Goal: Information Seeking & Learning: Learn about a topic

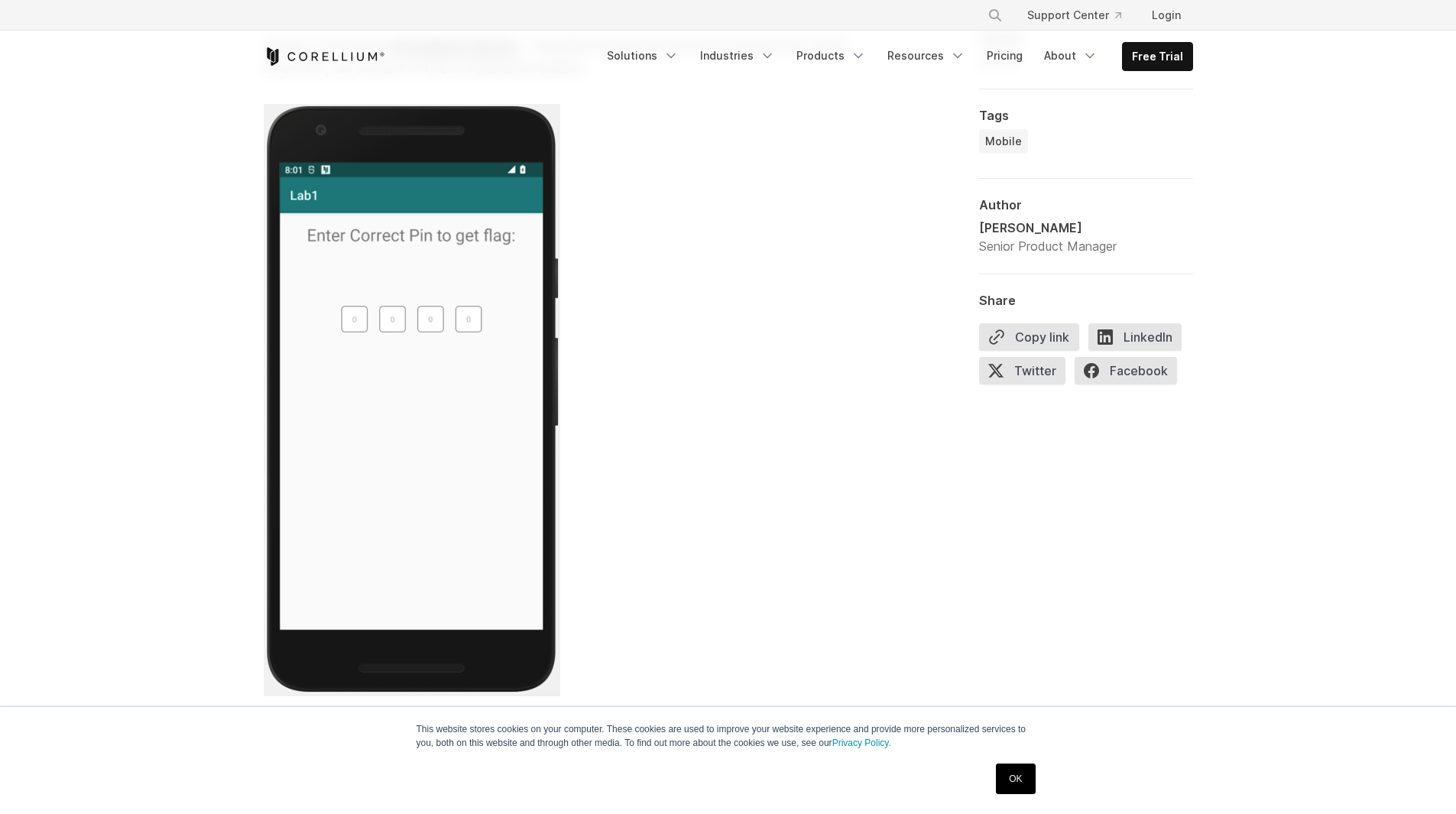
scroll to position [2904, 0]
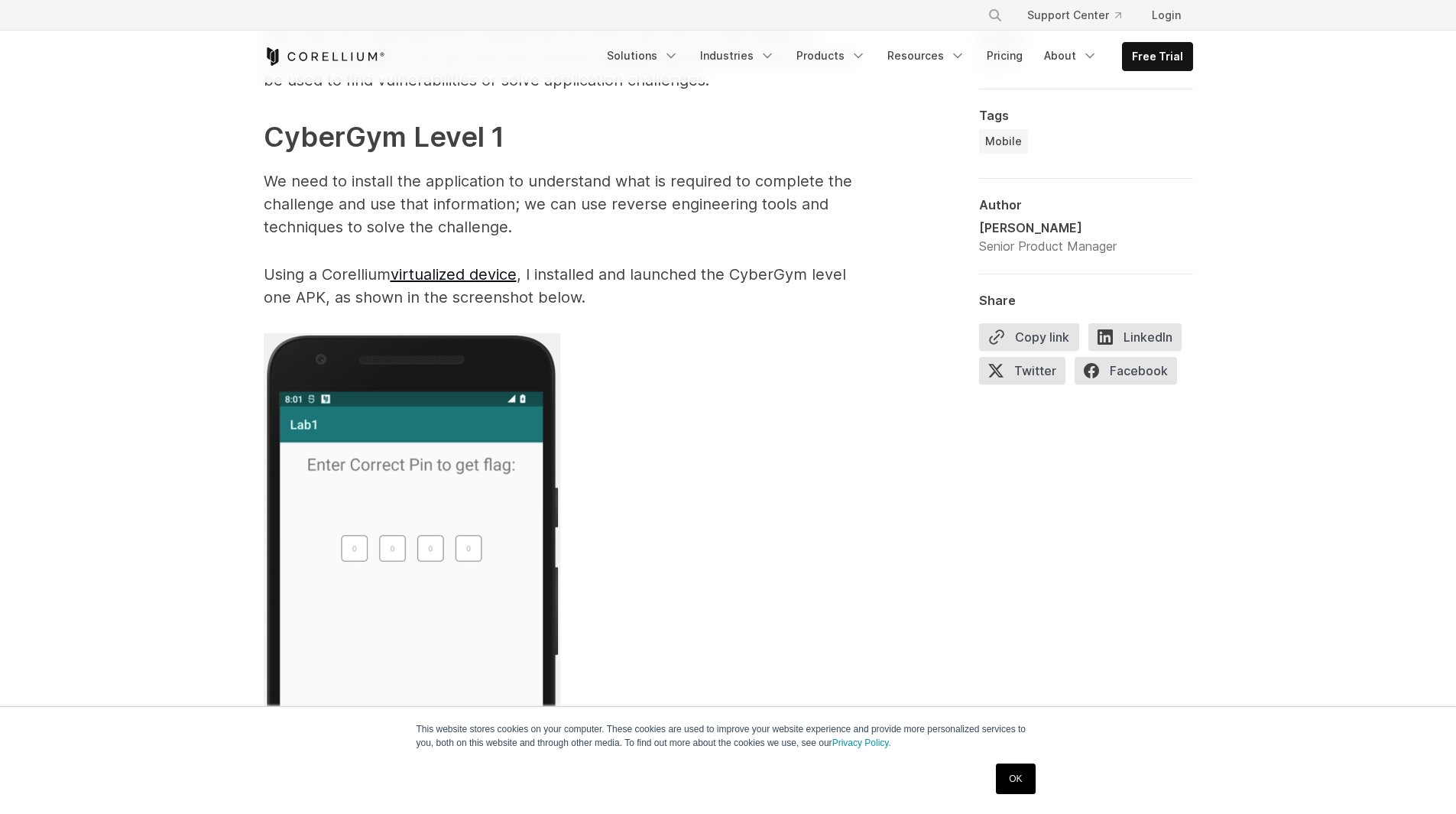
click at [403, 197] on p "We need to install the application to understand what is required to complete t…" at bounding box center [569, 204] width 612 height 69
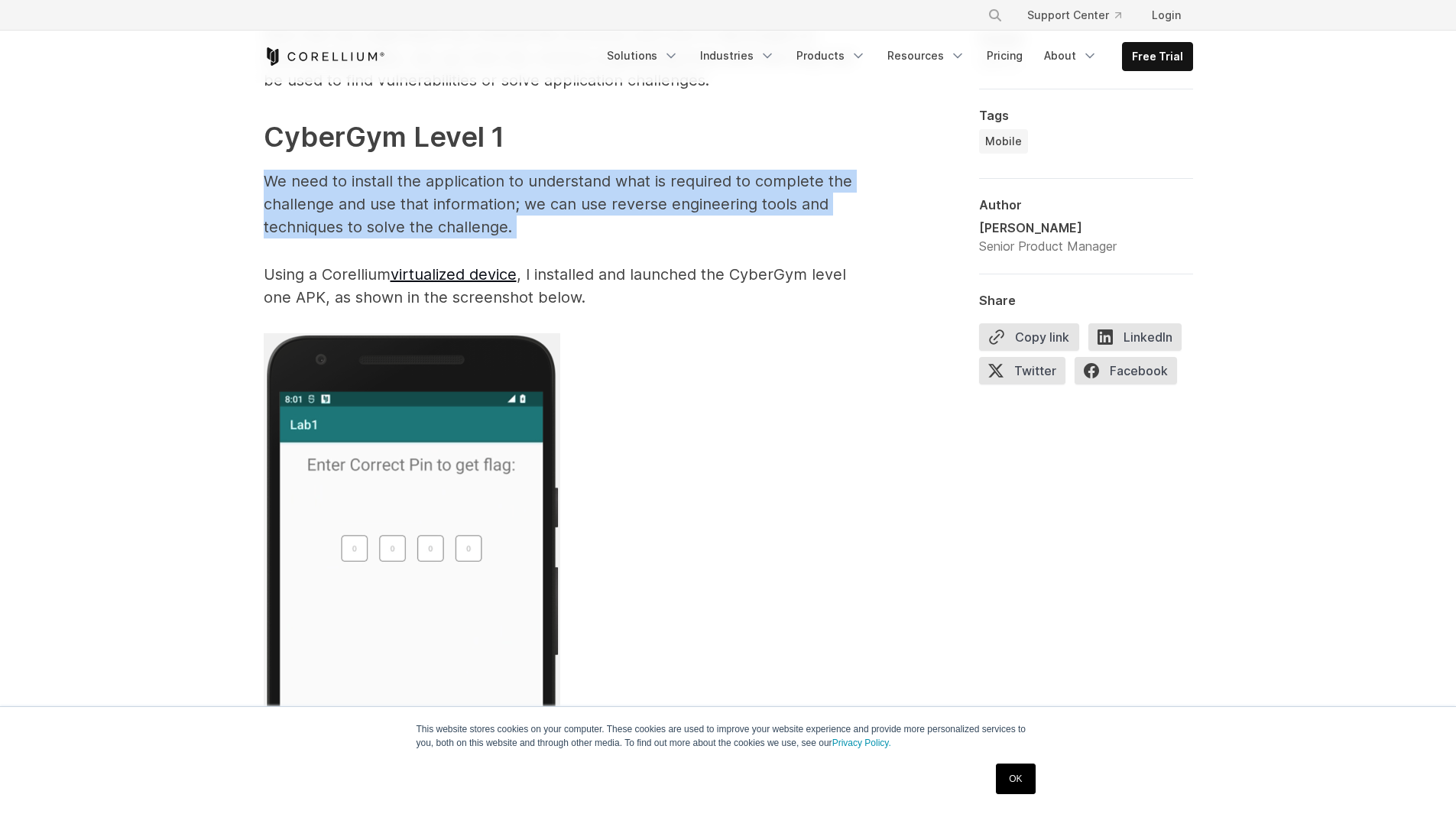
click at [403, 197] on p "We need to install the application to understand what is required to complete t…" at bounding box center [569, 204] width 612 height 69
click at [585, 202] on p "We need to install the application to understand what is required to complete t…" at bounding box center [569, 204] width 612 height 69
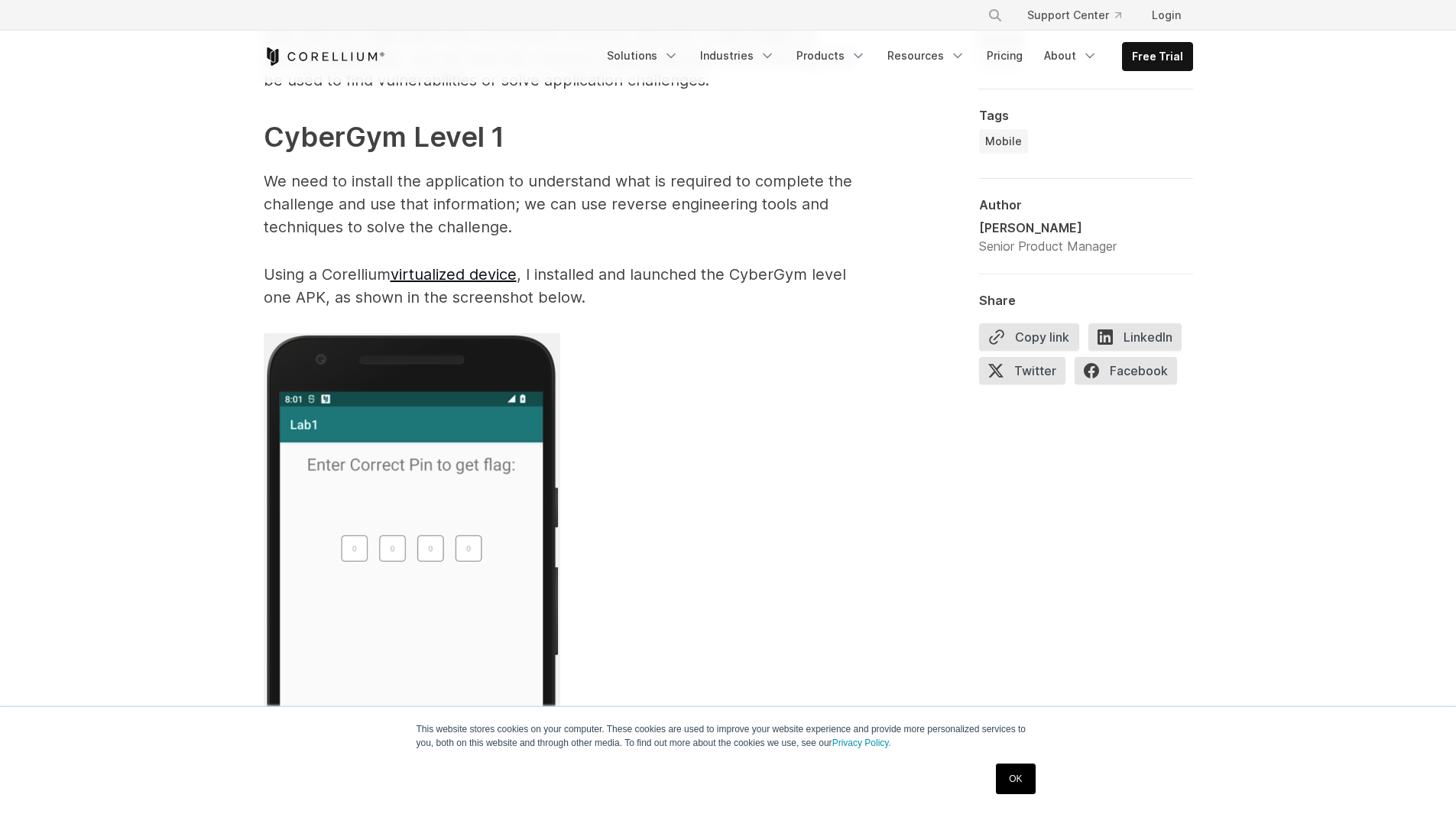
click at [450, 197] on p "We need to install the application to understand what is required to complete t…" at bounding box center [569, 204] width 612 height 69
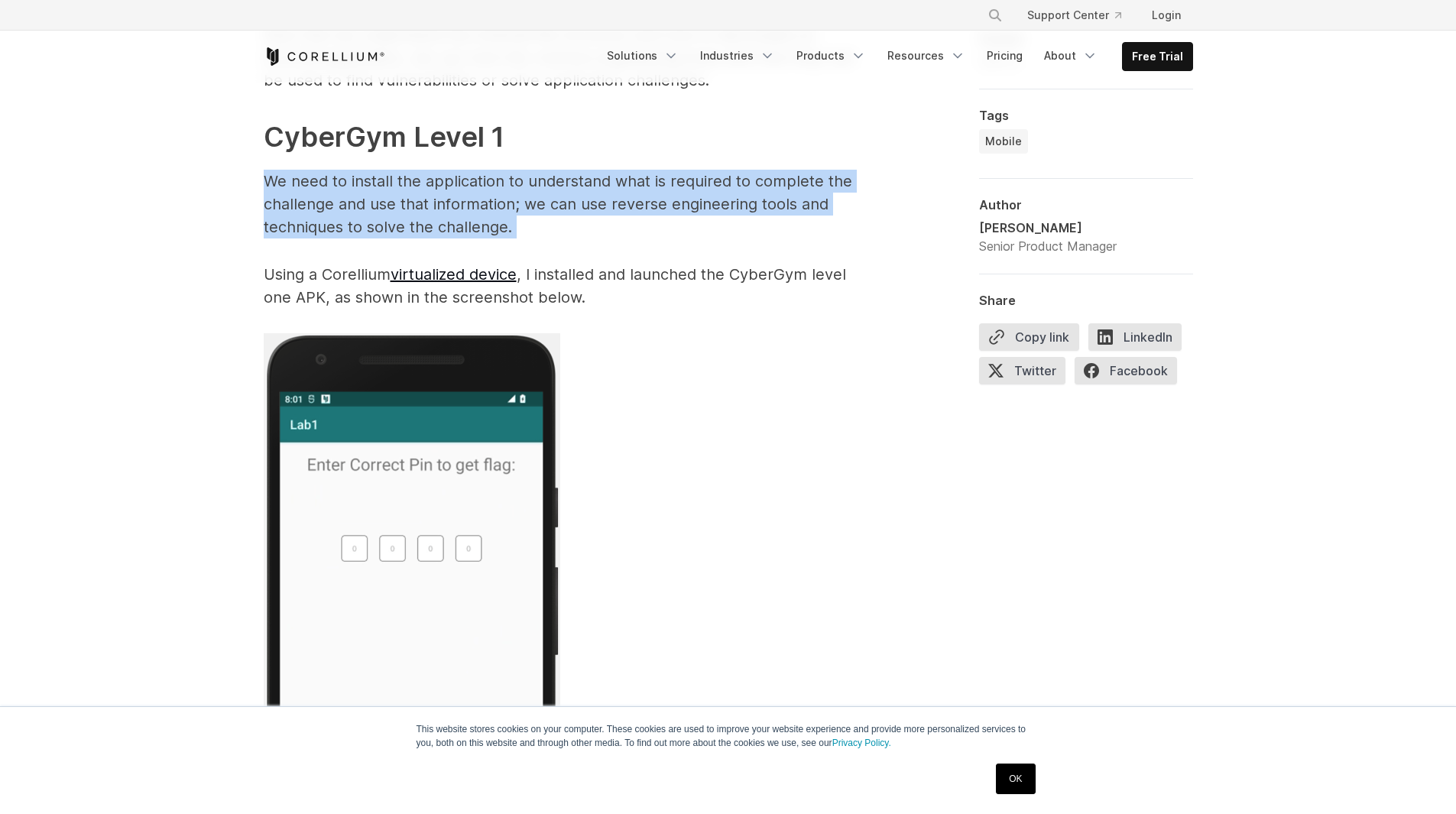
click at [450, 197] on p "We need to install the application to understand what is required to complete t…" at bounding box center [569, 204] width 612 height 69
click at [620, 213] on p "We need to install the application to understand what is required to complete t…" at bounding box center [569, 204] width 612 height 69
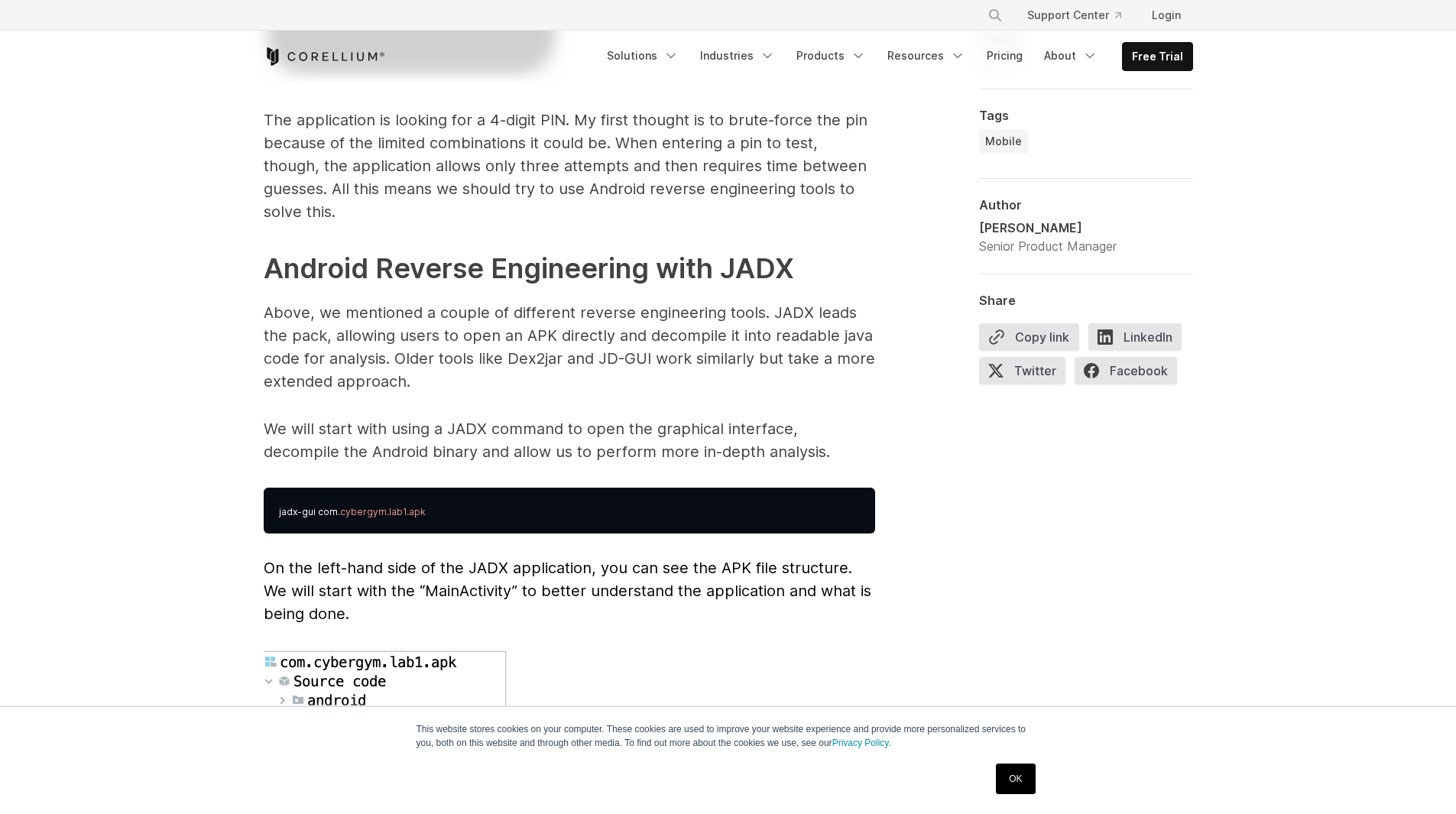
scroll to position [3745, 0]
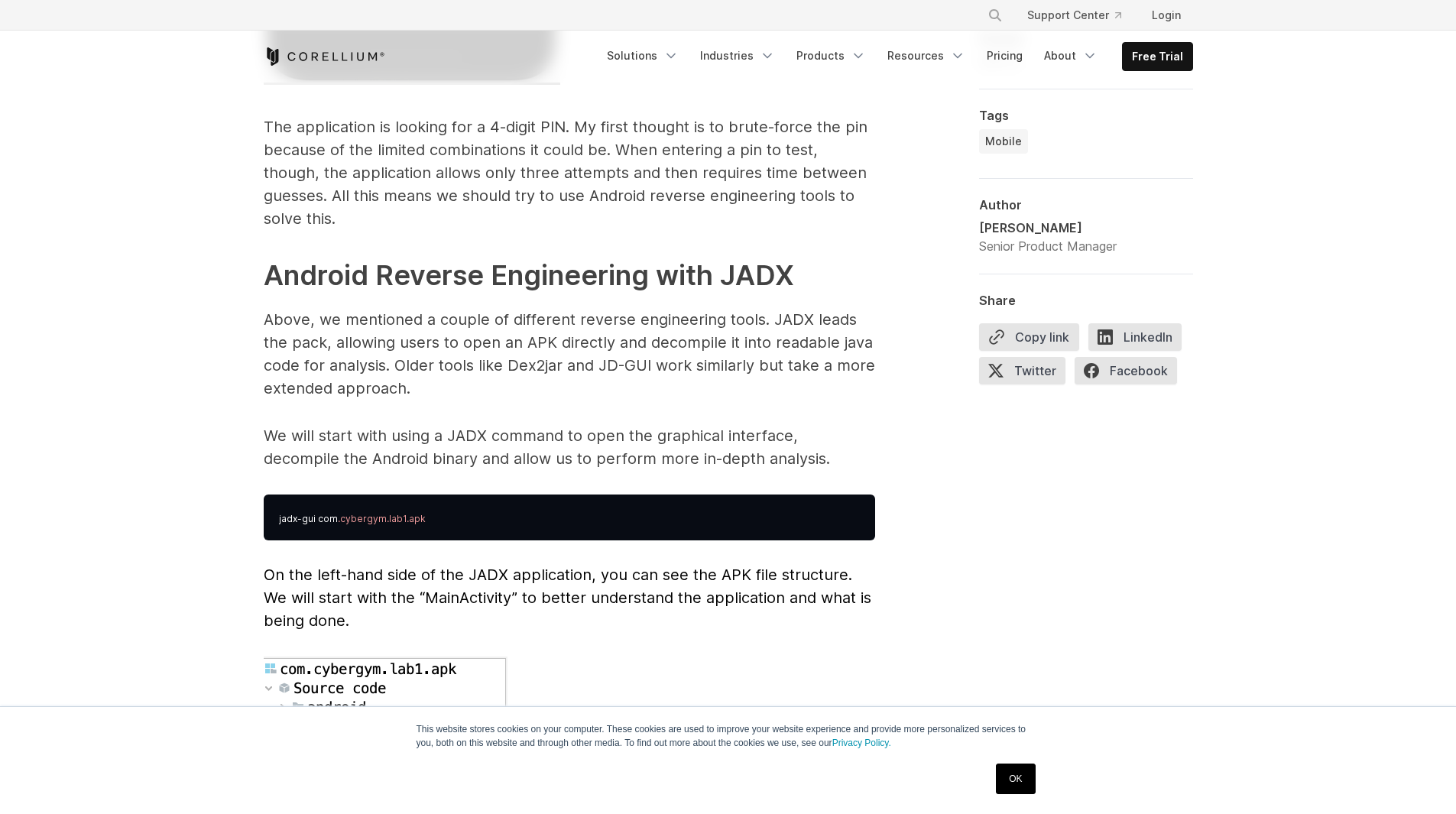
click at [346, 314] on p "Above, we mentioned a couple of different reverse engineering tools. JADX leads…" at bounding box center [569, 353] width 612 height 92
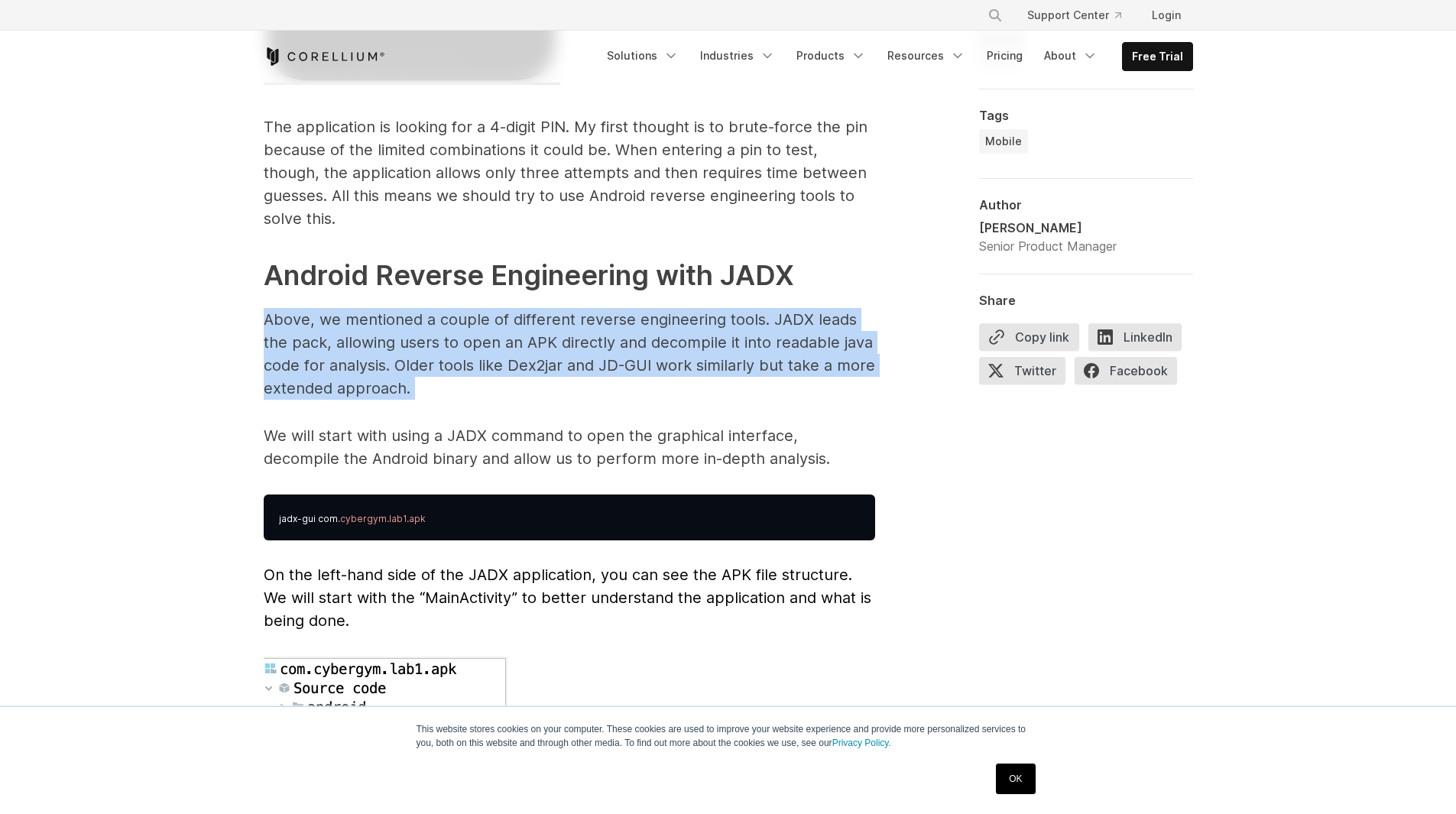
click at [346, 314] on p "Above, we mentioned a couple of different reverse engineering tools. JADX leads…" at bounding box center [569, 353] width 612 height 92
click at [555, 319] on p "Above, we mentioned a couple of different reverse engineering tools. JADX leads…" at bounding box center [569, 353] width 612 height 92
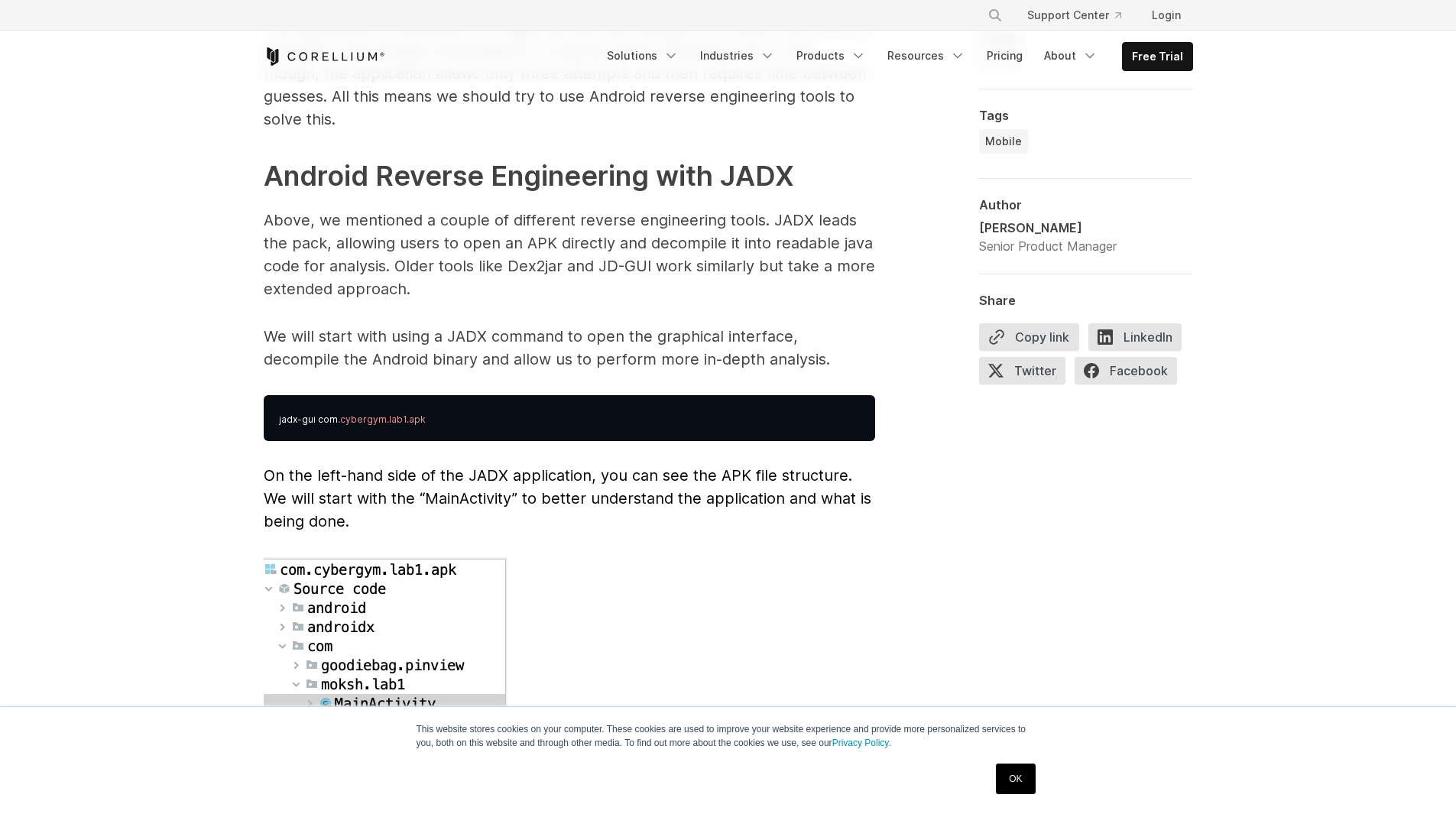
scroll to position [3975, 0]
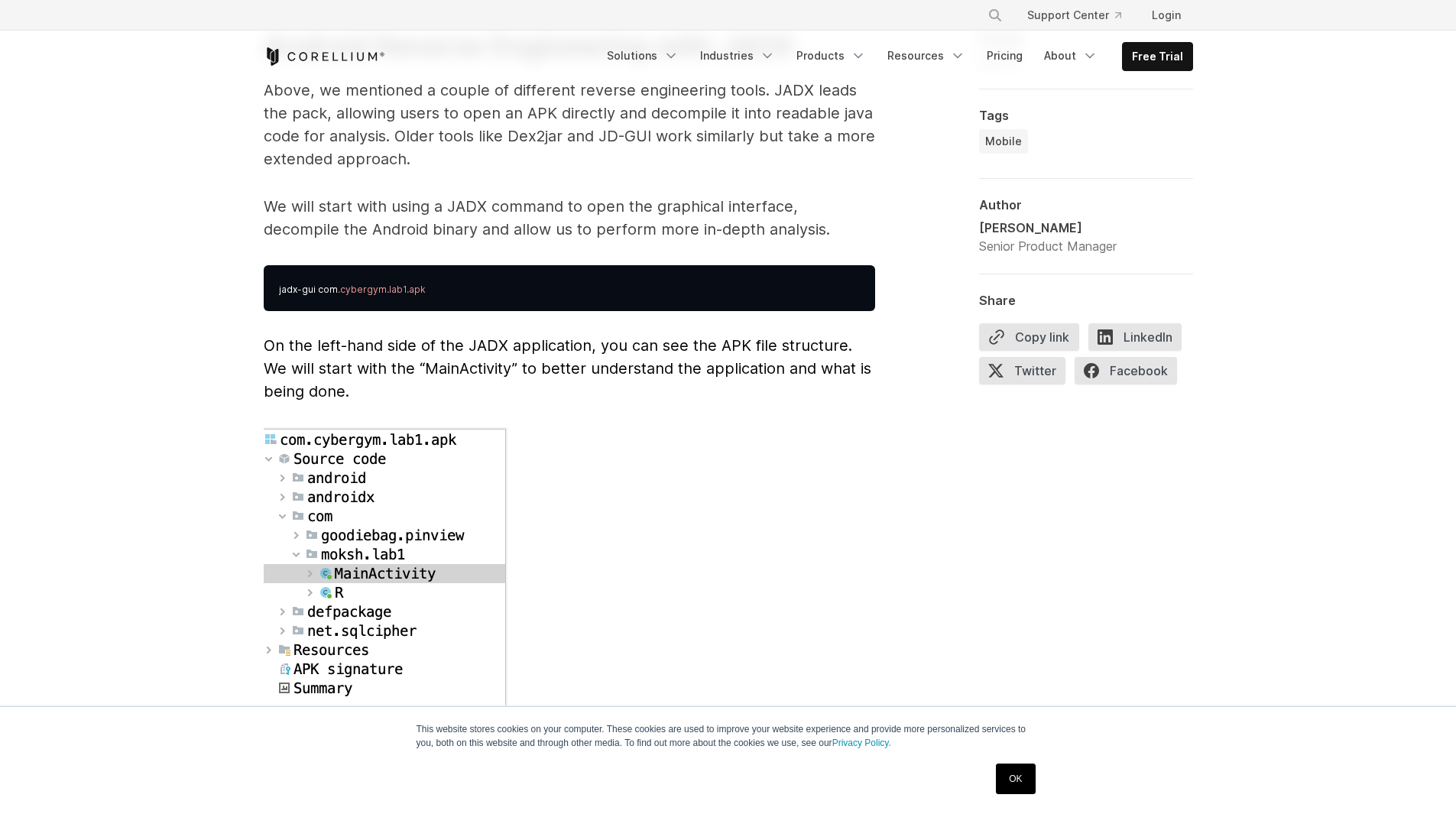
click at [422, 489] on img at bounding box center [386, 575] width 244 height 298
click at [415, 336] on p "On the left-hand side of the JADX application, you can see the APK file structu…" at bounding box center [569, 369] width 612 height 69
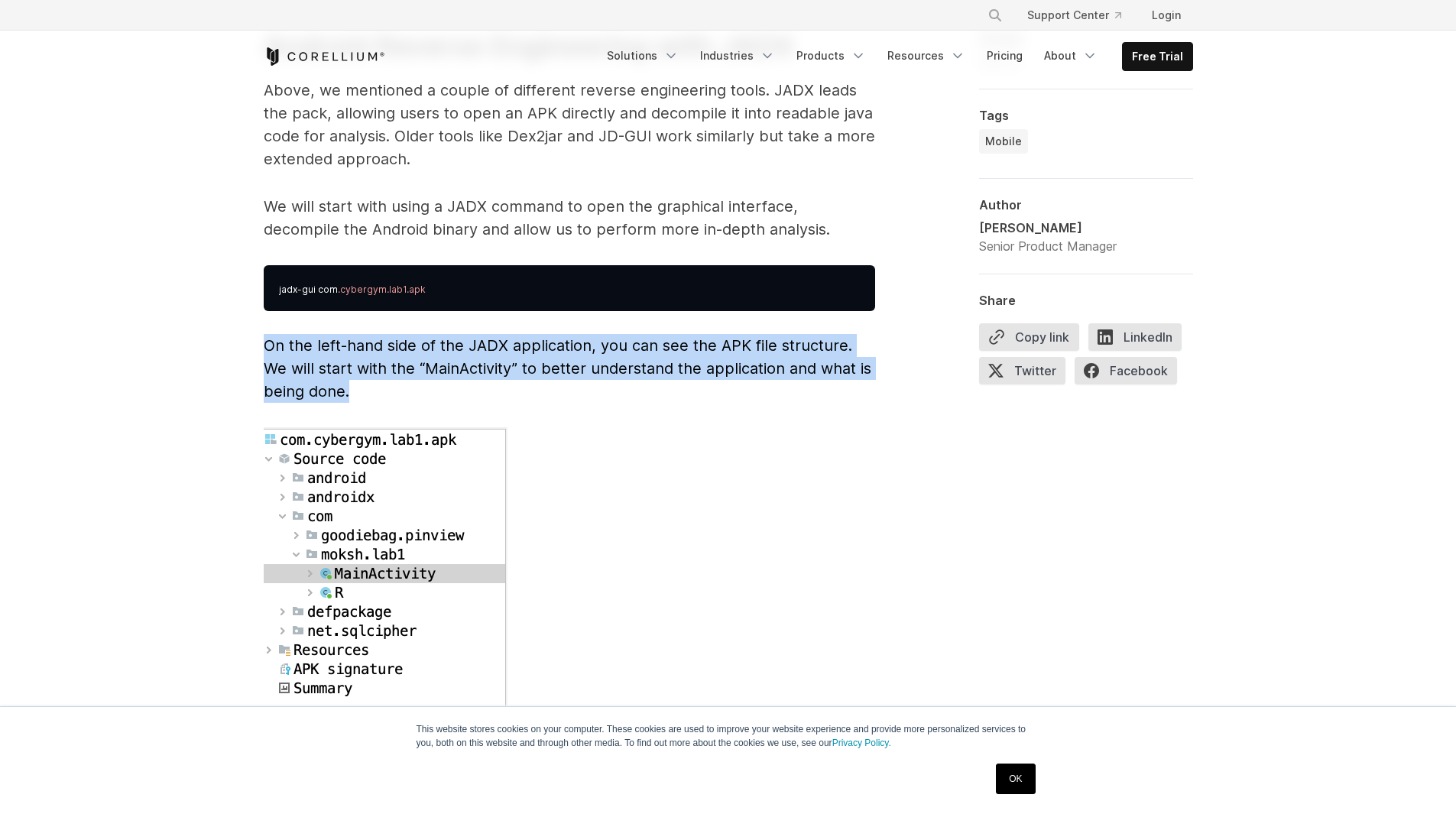
click at [415, 336] on p "On the left-hand side of the JADX application, you can see the APK file structu…" at bounding box center [569, 369] width 612 height 69
click at [612, 354] on span "On the left-hand side of the JADX application, you can see the APK file structu…" at bounding box center [568, 369] width 607 height 64
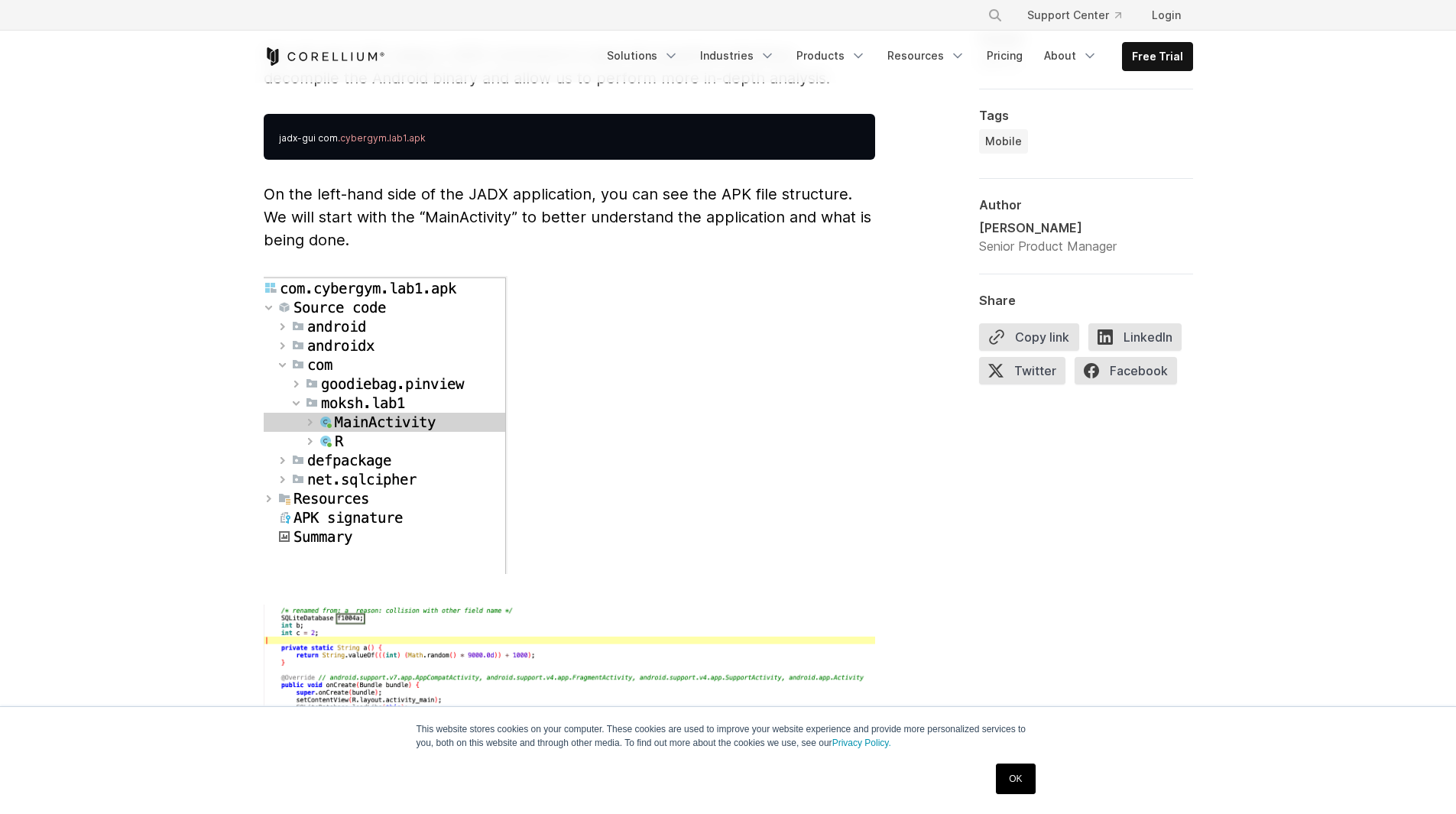
scroll to position [4127, 0]
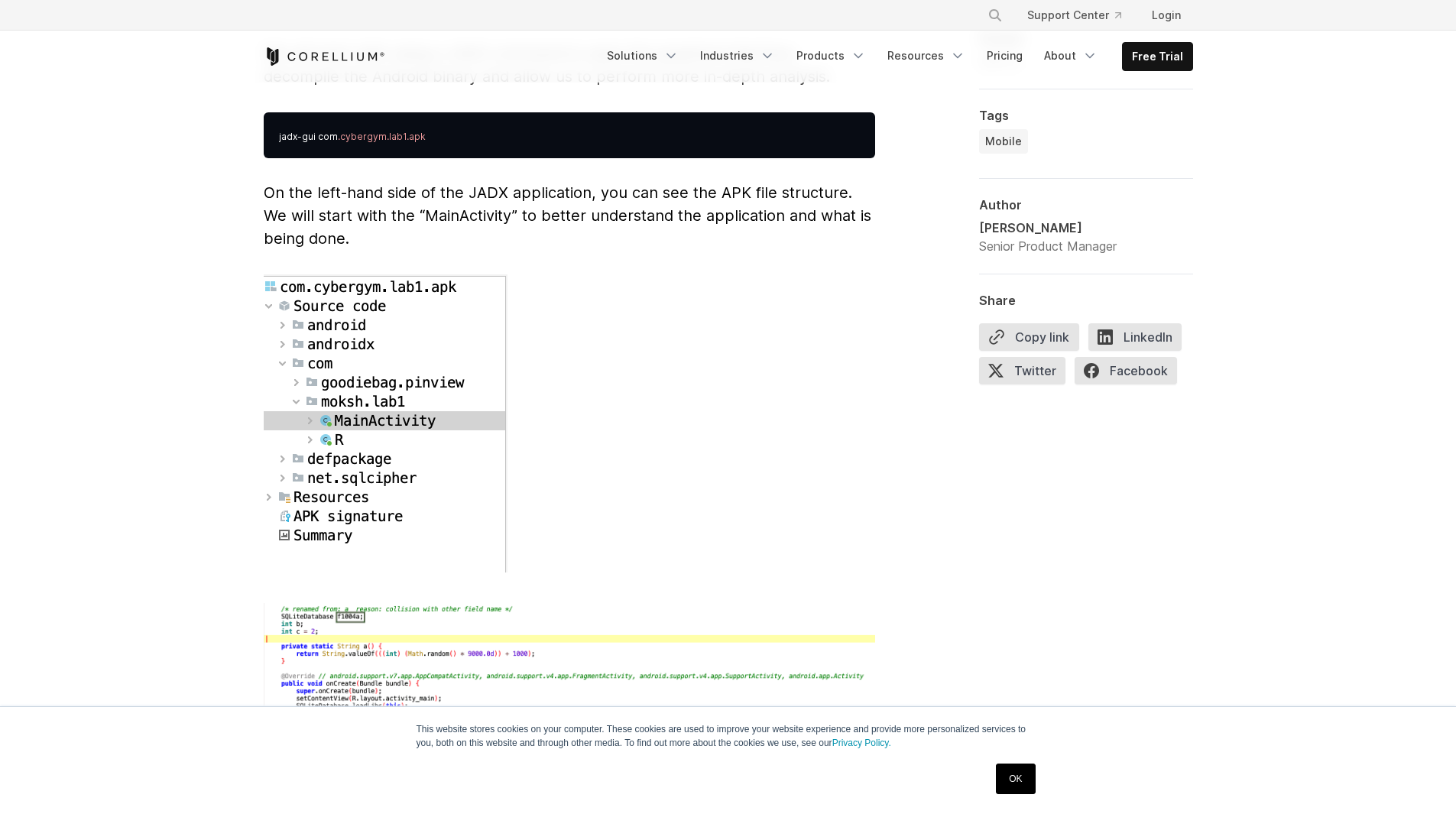
click at [605, 213] on p "On the left-hand side of the JADX application, you can see the APK file structu…" at bounding box center [569, 216] width 612 height 69
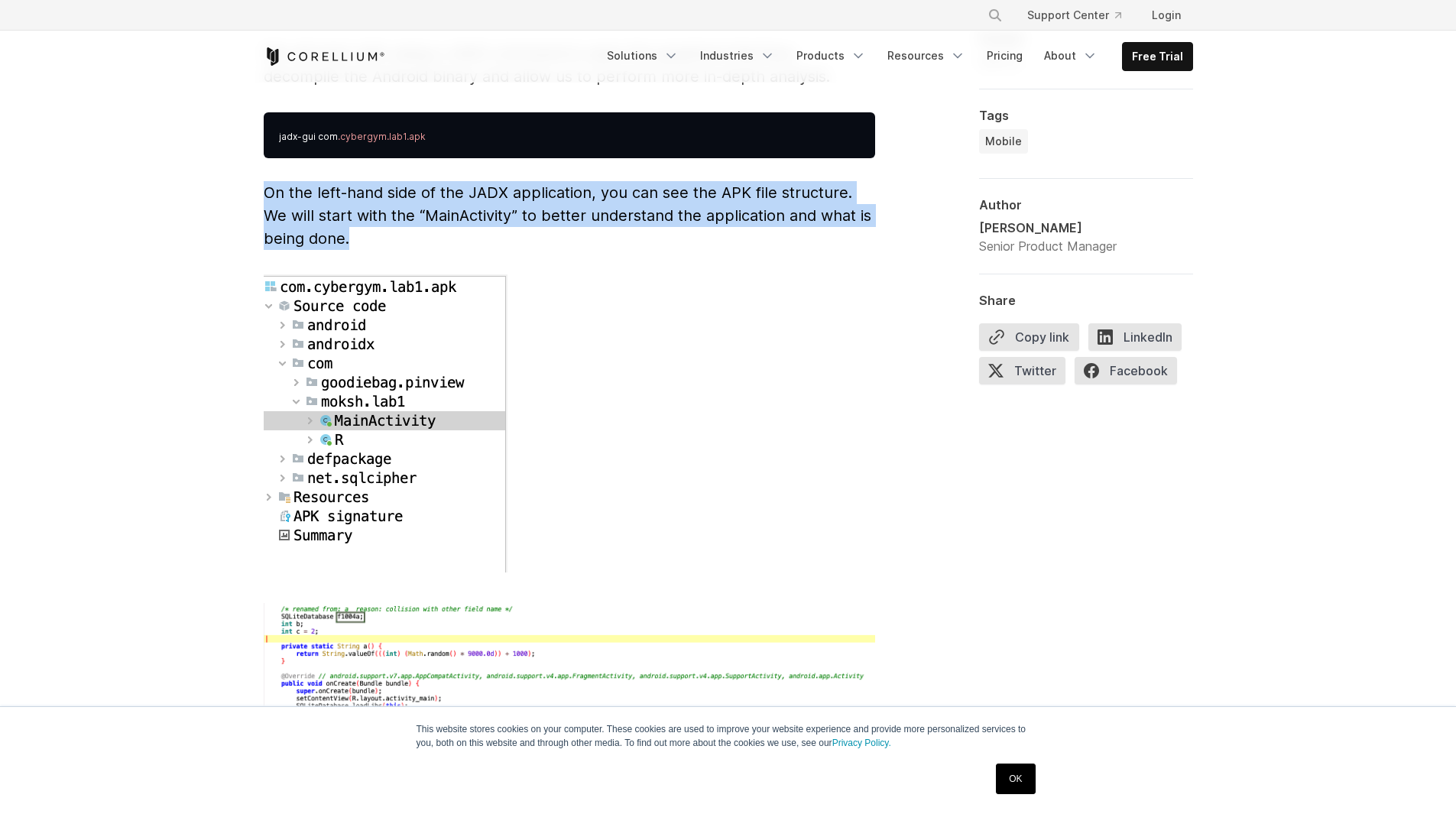
click at [605, 213] on p "On the left-hand side of the JADX application, you can see the APK file structu…" at bounding box center [569, 216] width 612 height 69
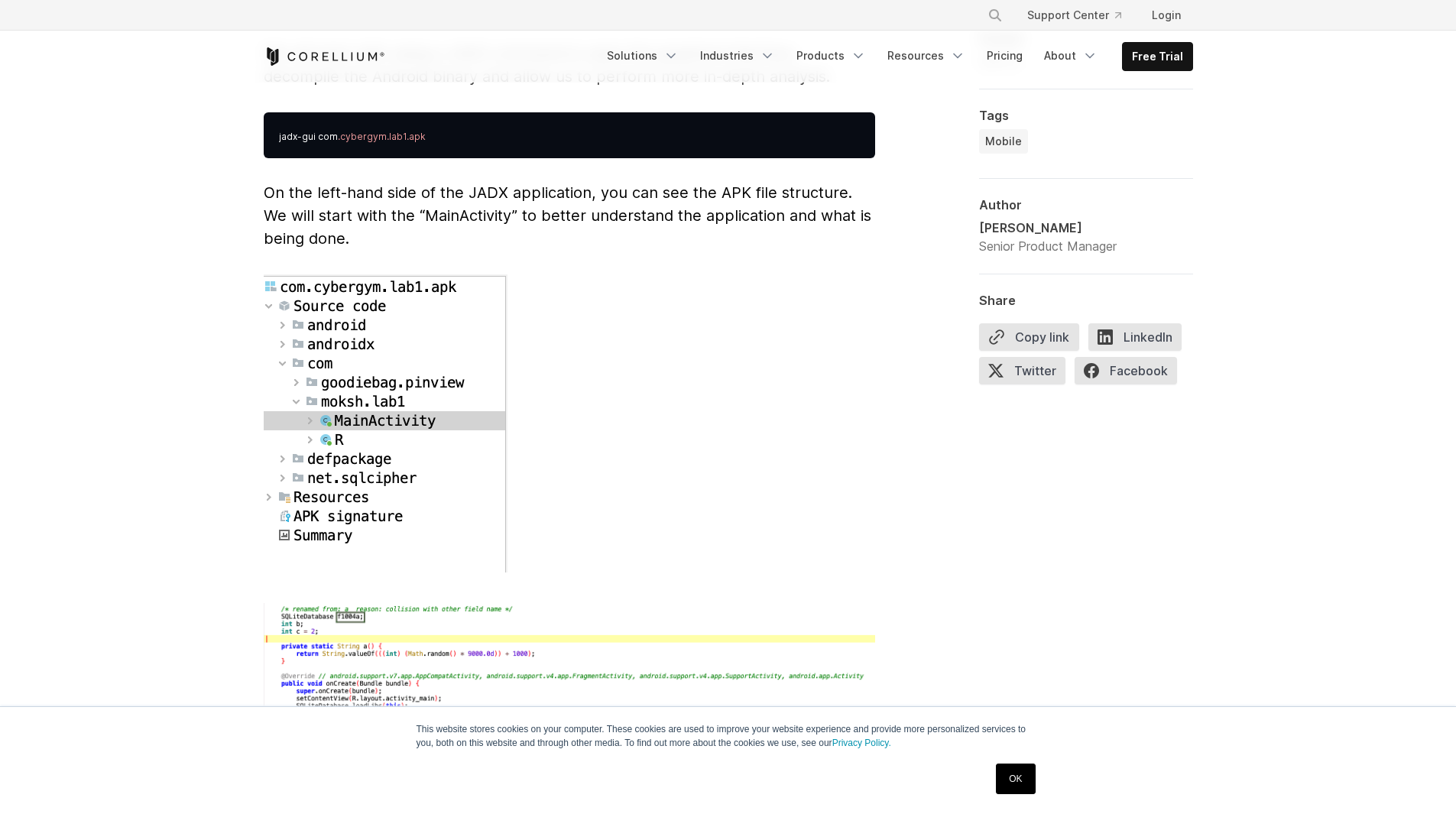
click at [533, 274] on p at bounding box center [569, 426] width 612 height 305
drag, startPoint x: 390, startPoint y: 210, endPoint x: 553, endPoint y: 197, distance: 163.5
click at [513, 200] on p "On the left-hand side of the JADX application, you can see the APK file structu…" at bounding box center [569, 216] width 612 height 69
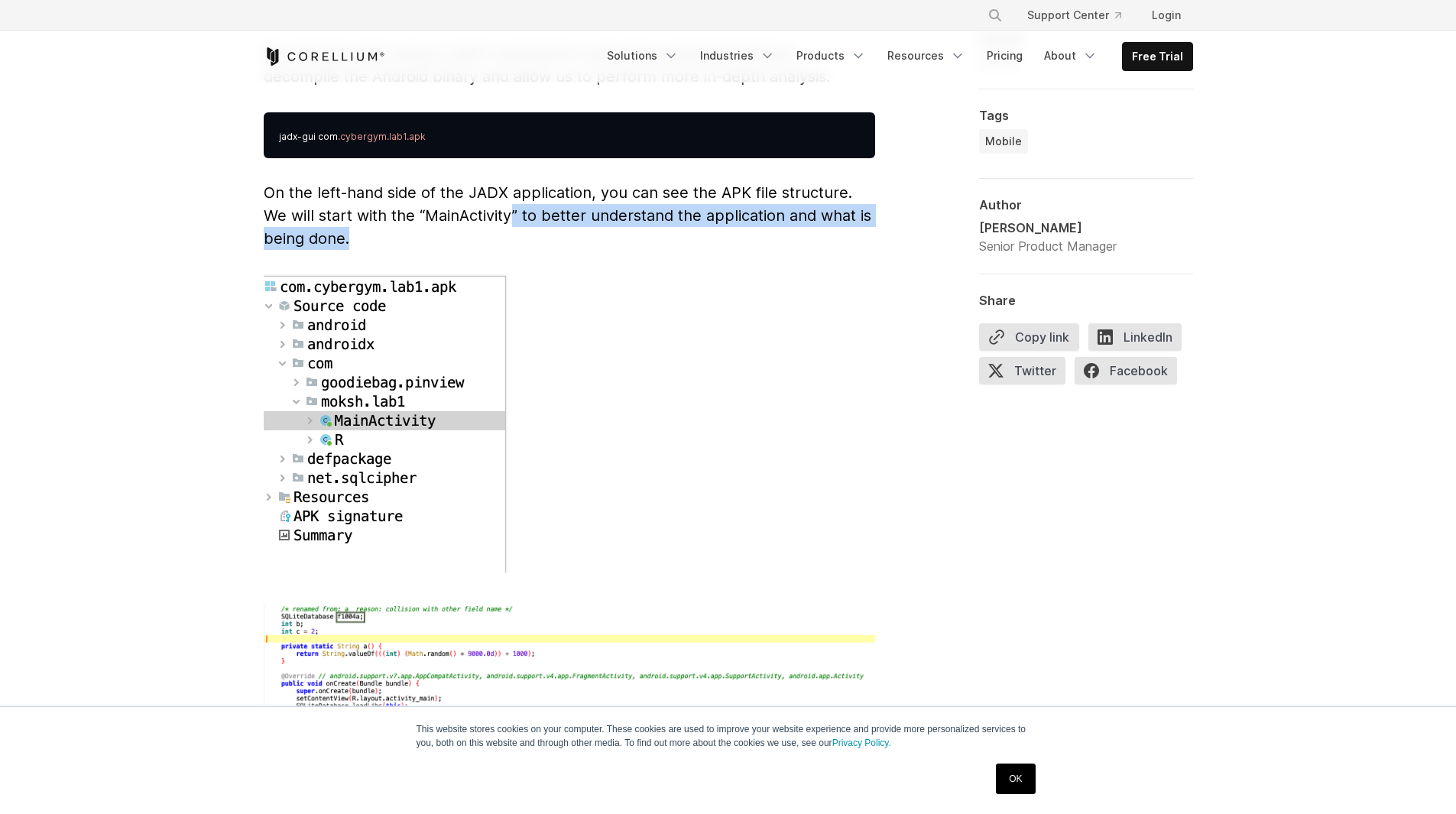
click at [556, 197] on span "On the left-hand side of the JADX application, you can see the APK file structu…" at bounding box center [568, 215] width 607 height 64
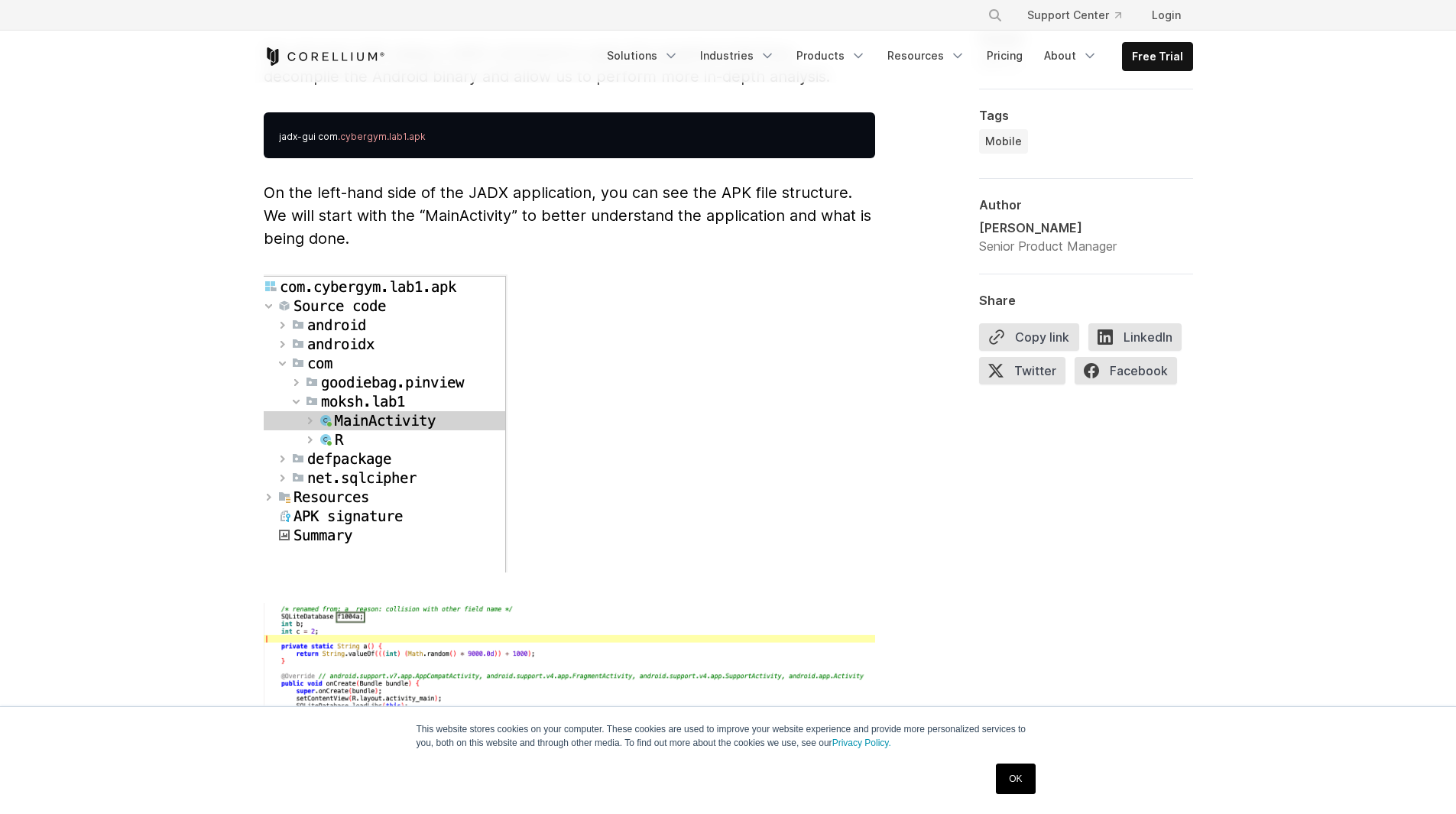
click at [456, 193] on span "On the left-hand side of the JADX application, you can see the APK file structu…" at bounding box center [568, 215] width 607 height 64
click at [652, 224] on p "On the left-hand side of the JADX application, you can see the APK file structu…" at bounding box center [569, 216] width 612 height 69
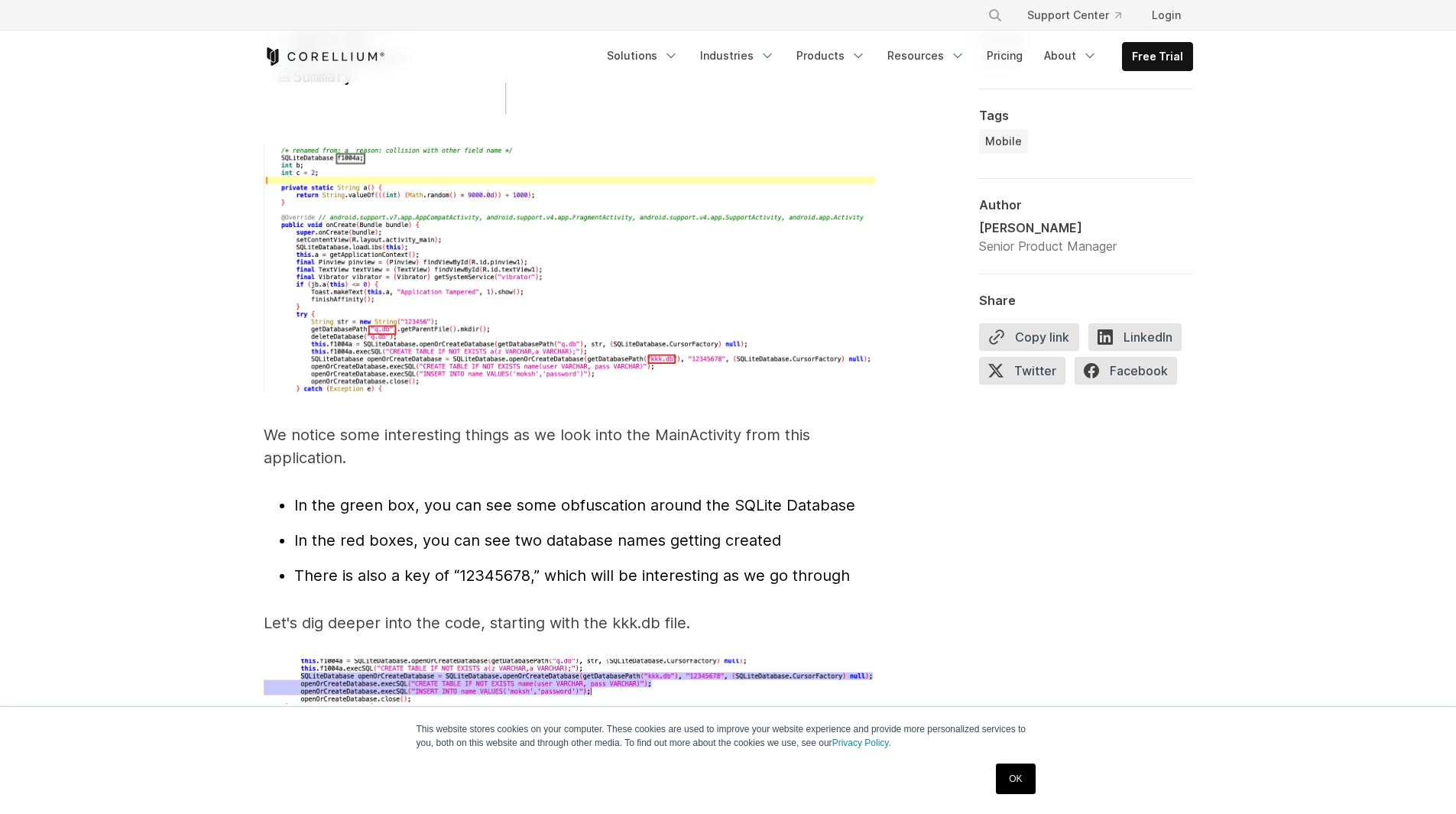
scroll to position [4509, 0]
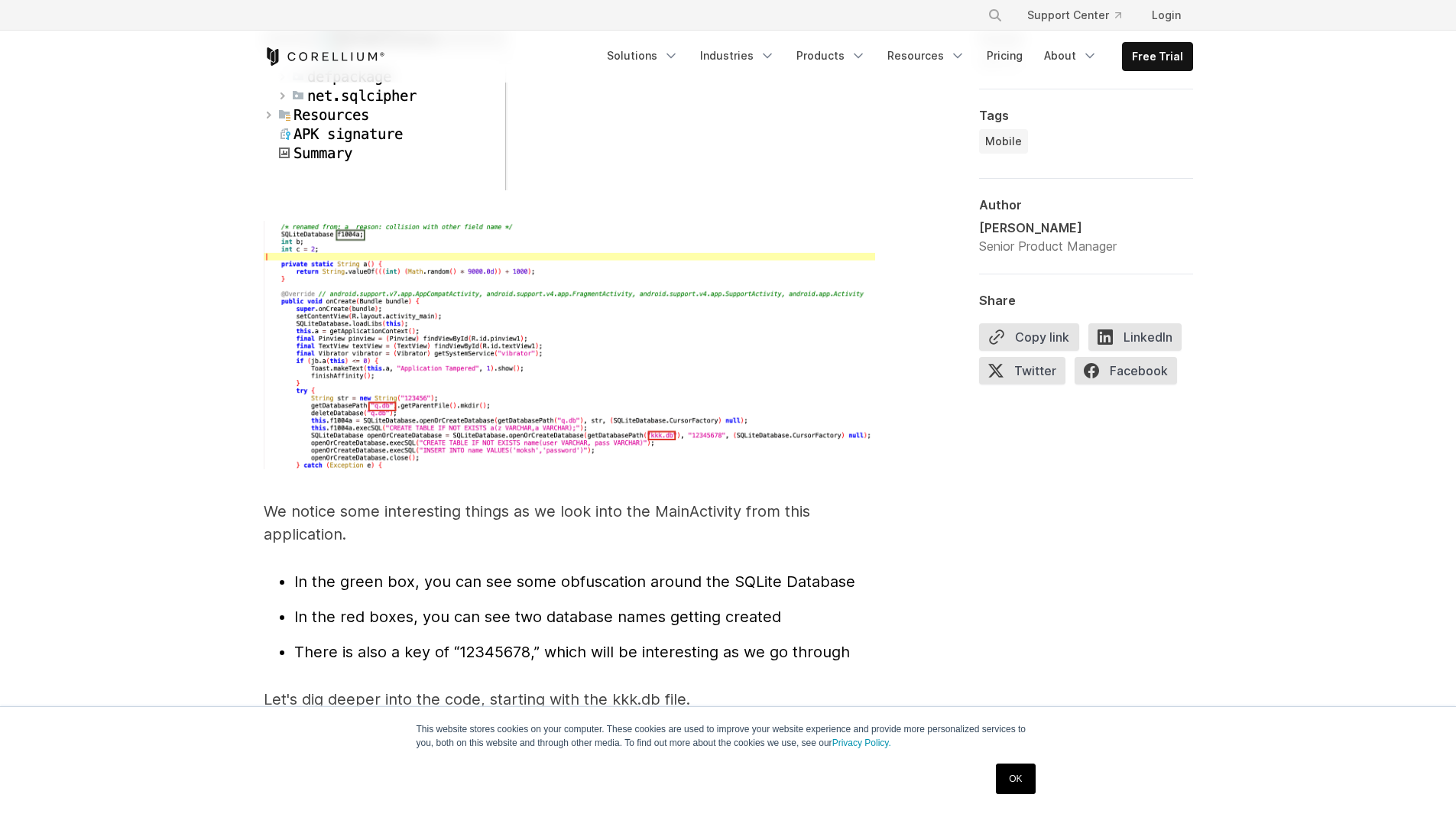
click at [413, 338] on img at bounding box center [569, 345] width 612 height 249
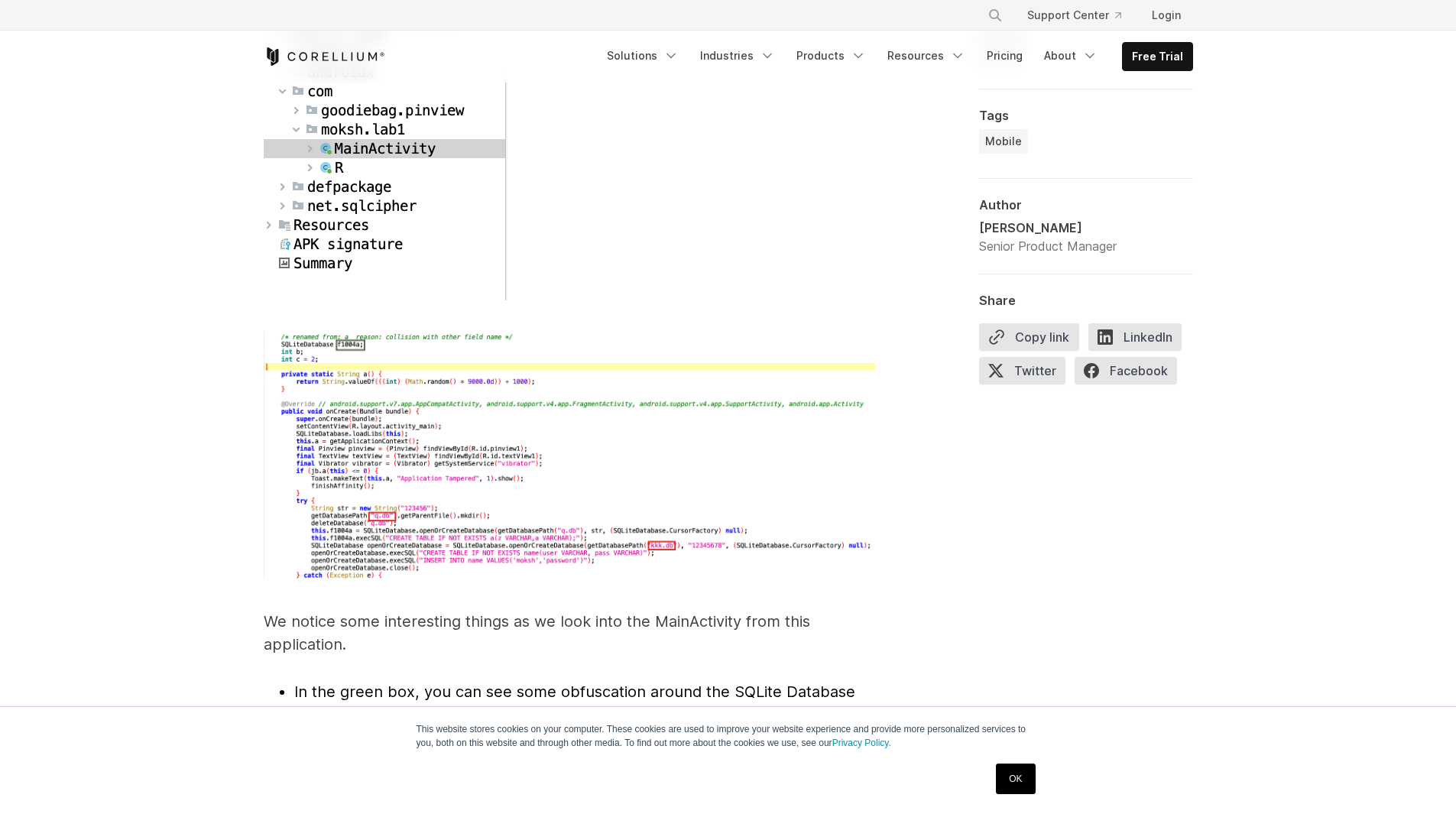
scroll to position [4433, 0]
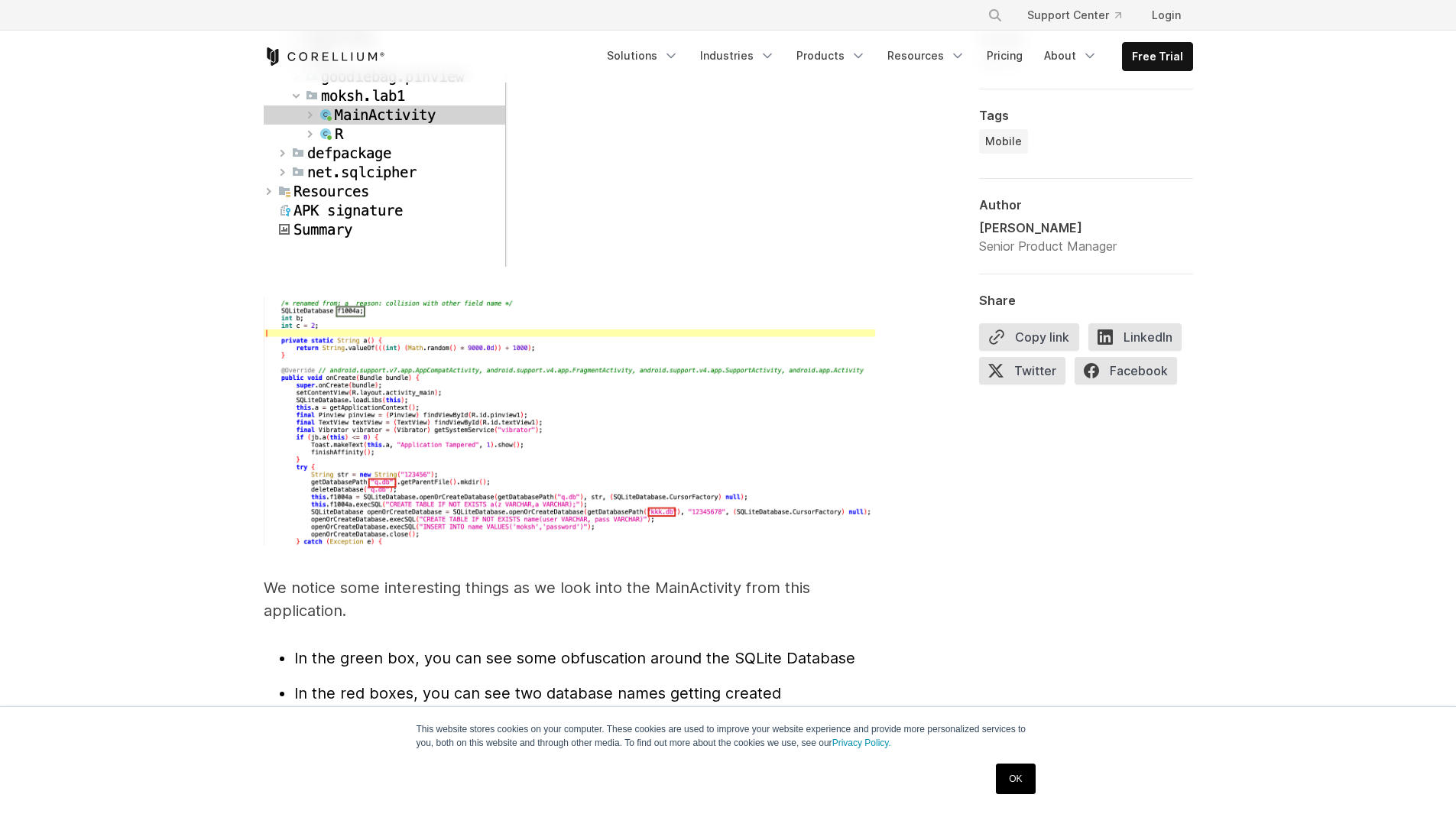
click at [416, 576] on p "We notice some interesting things as we look into the MainActivity from this ap…" at bounding box center [569, 599] width 612 height 46
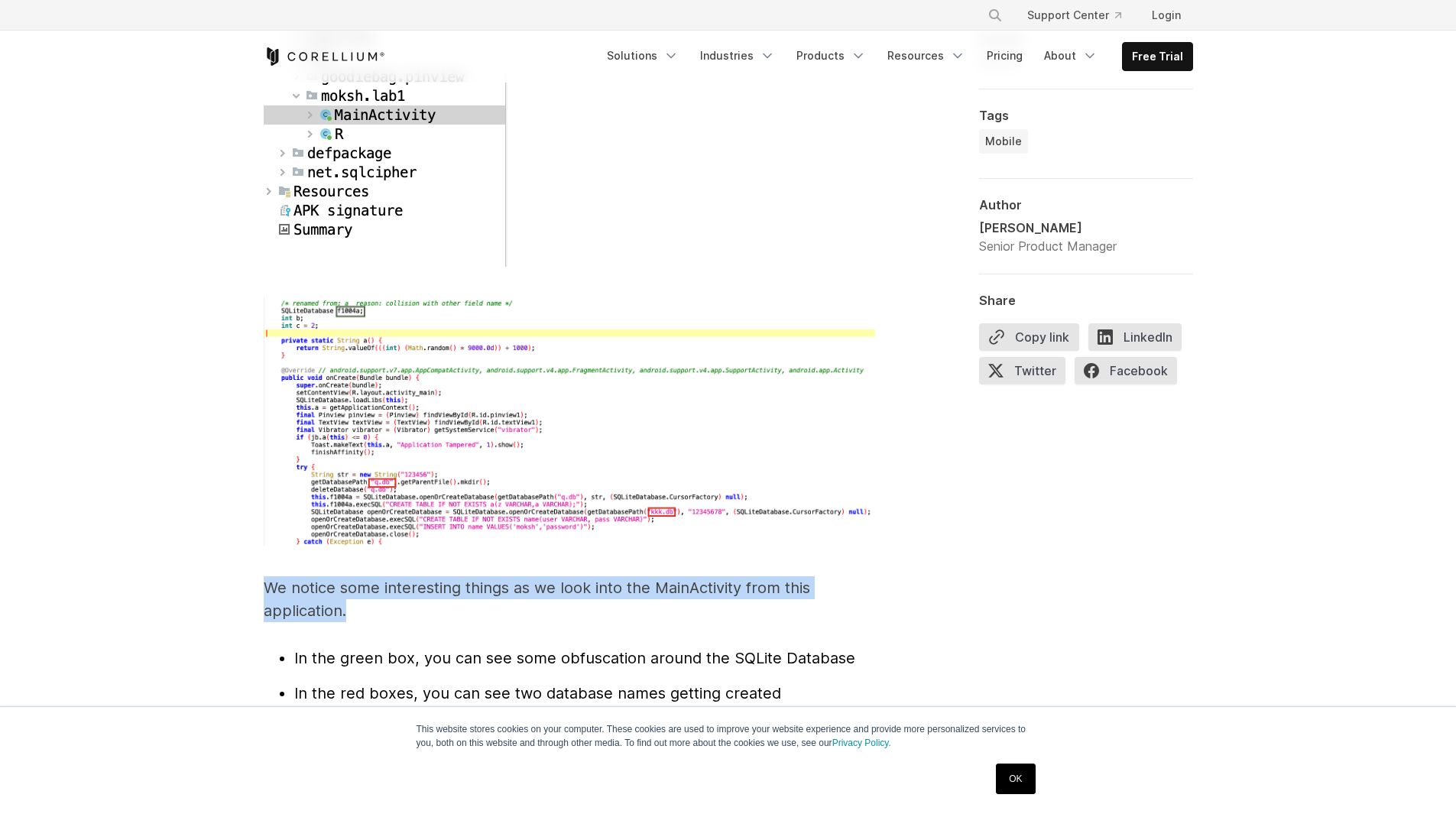
drag, startPoint x: 416, startPoint y: 566, endPoint x: 800, endPoint y: 569, distance: 384.0
click at [439, 576] on p "We notice some interesting things as we look into the MainActivity from this ap…" at bounding box center [569, 599] width 612 height 46
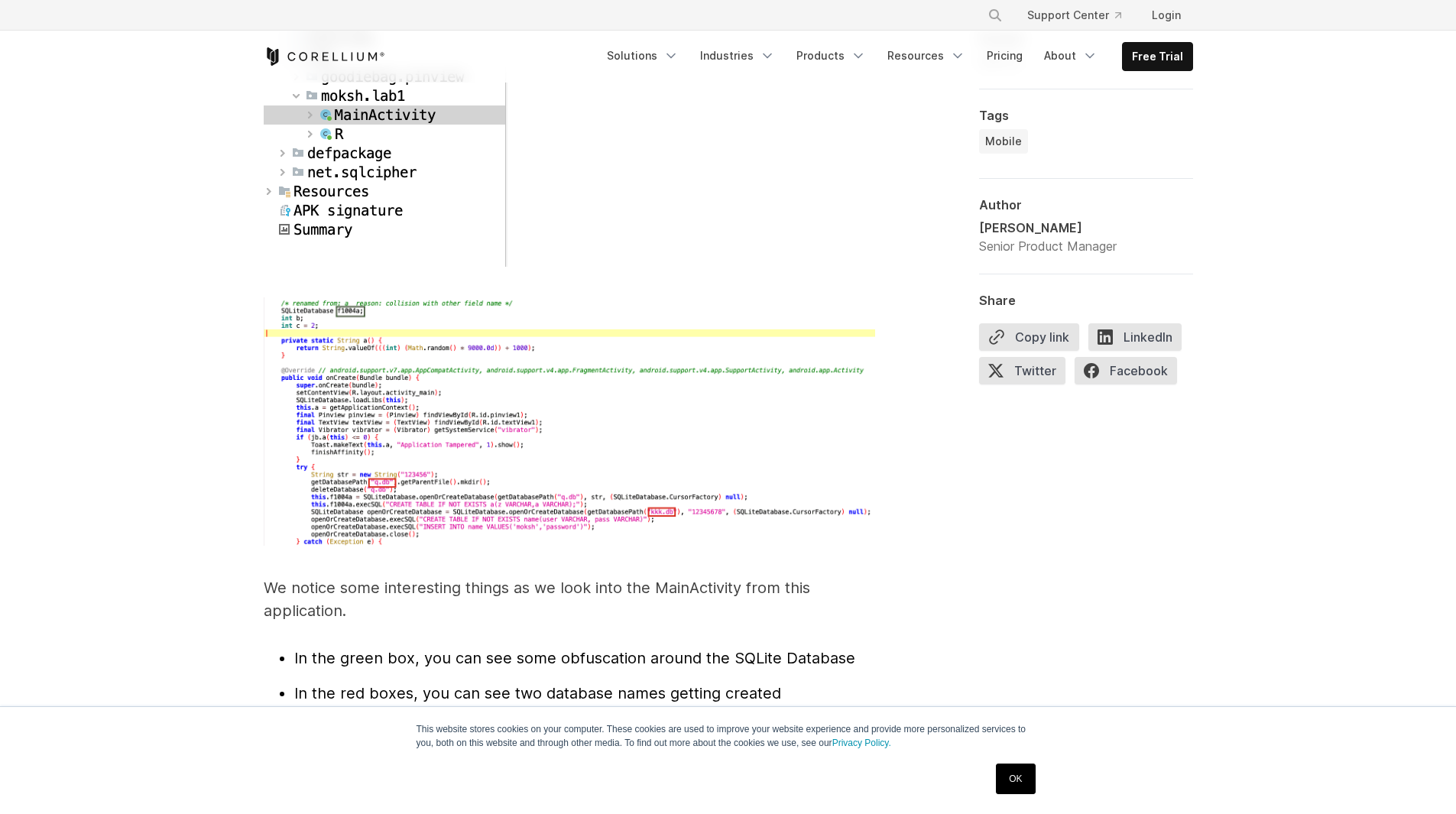
click at [910, 538] on div at bounding box center [926, 148] width 55 height 7211
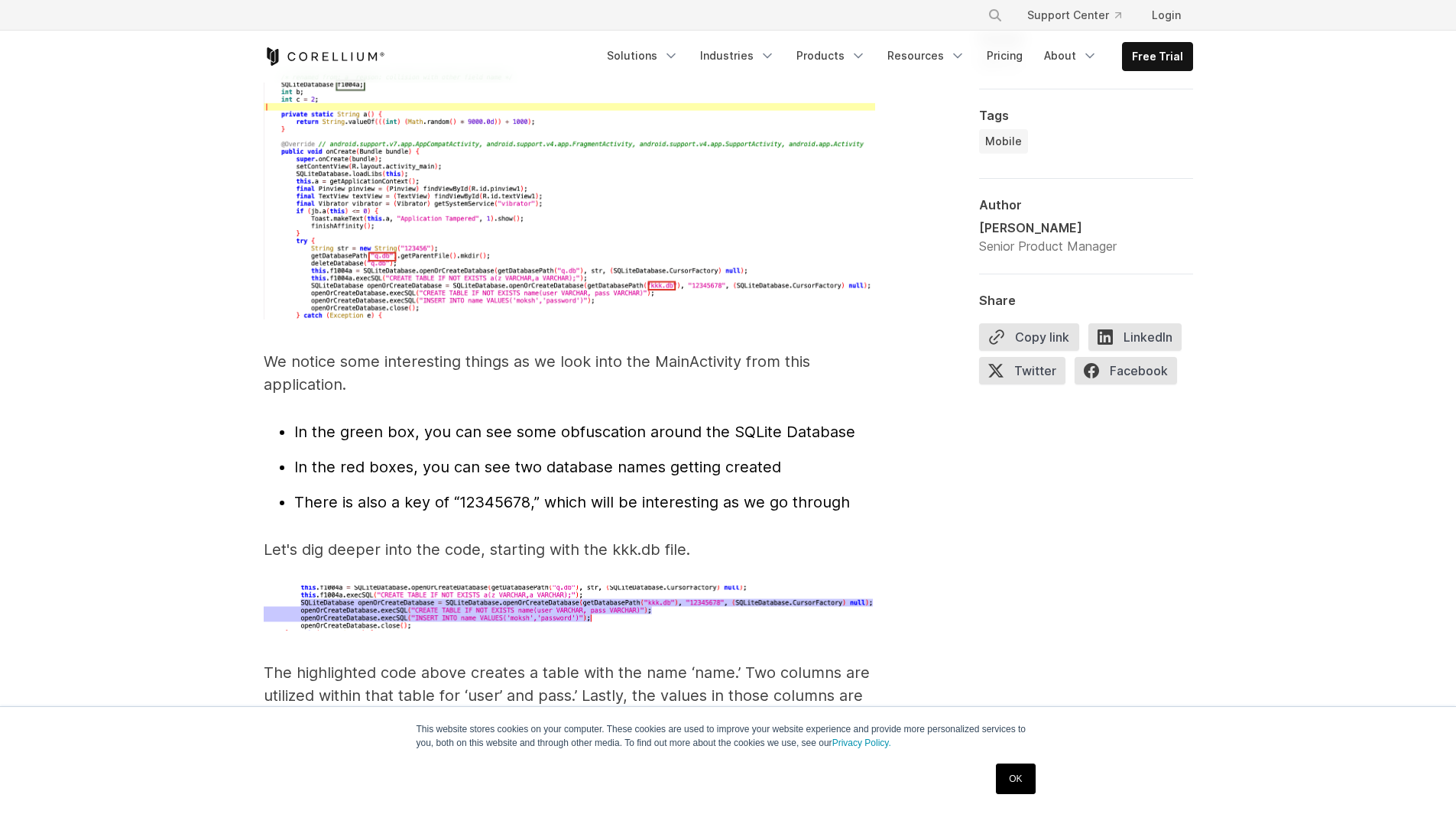
scroll to position [4815, 0]
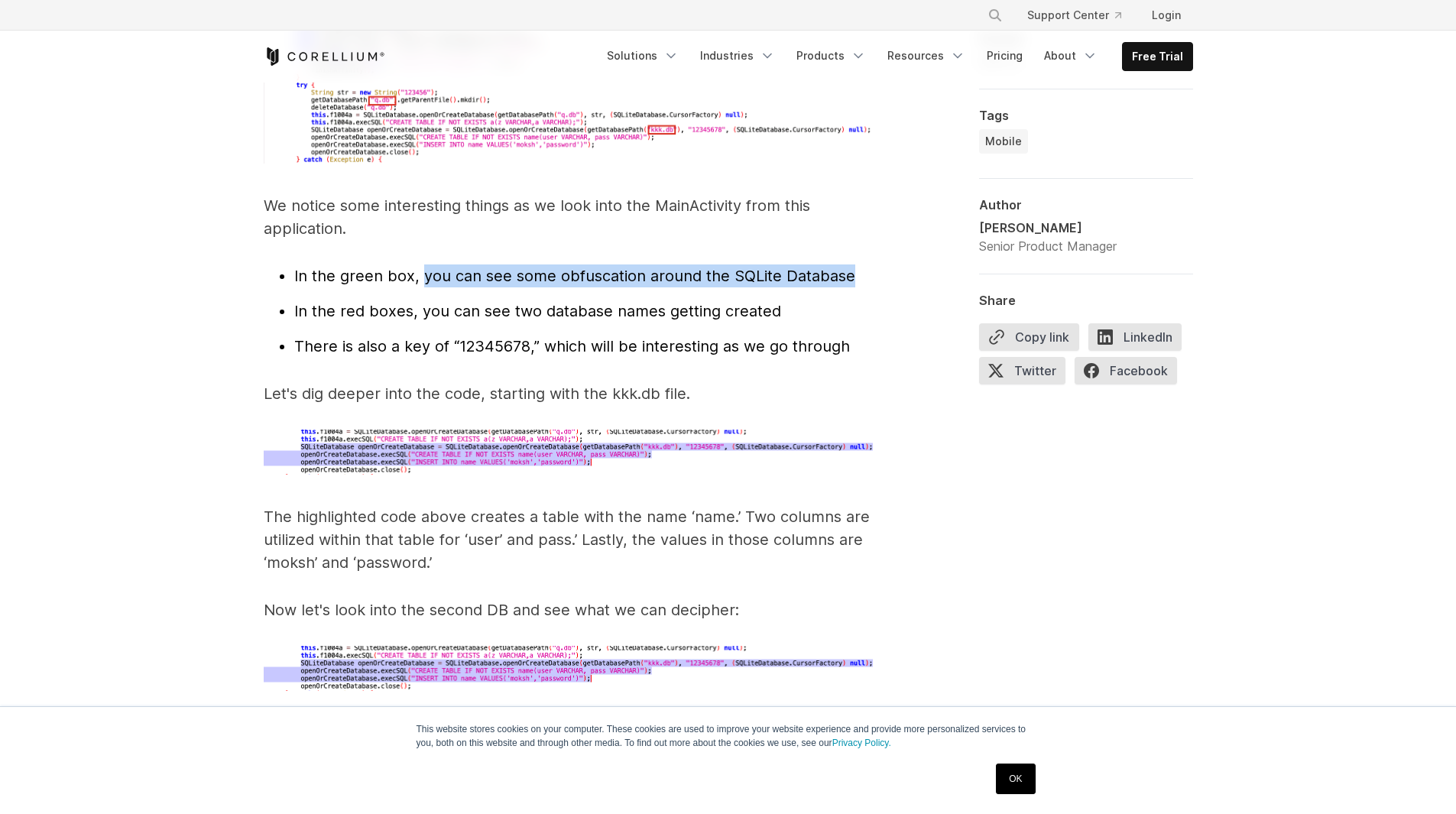
drag, startPoint x: 418, startPoint y: 259, endPoint x: 866, endPoint y: 255, distance: 448.0
click at [866, 264] on li "In the green box, you can see some obfuscation around the SQLite Database" at bounding box center [585, 275] width 581 height 23
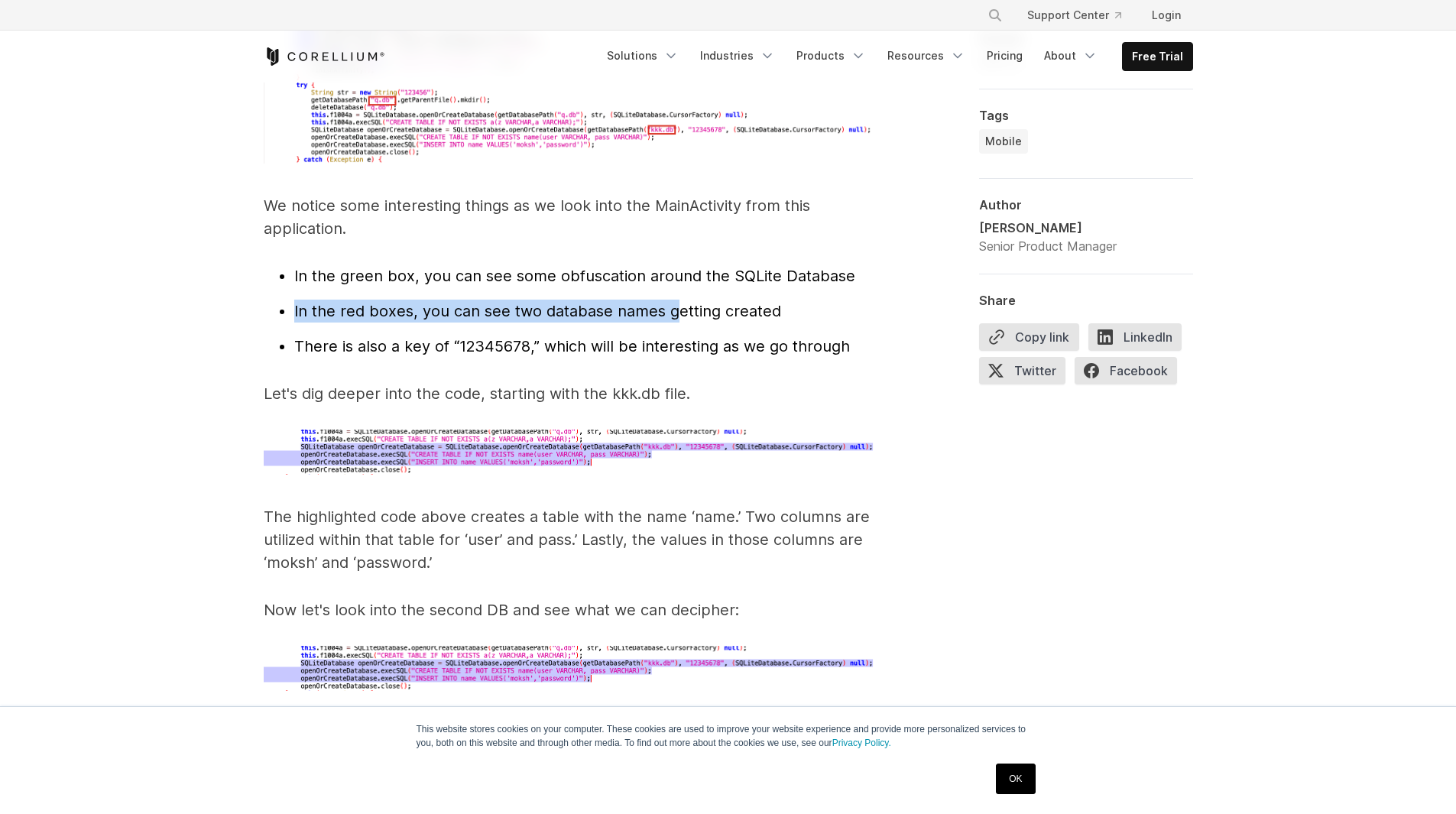
drag, startPoint x: 280, startPoint y: 283, endPoint x: 688, endPoint y: 283, distance: 408.0
click at [683, 299] on li "In the red boxes, you can see two database names getting created" at bounding box center [585, 310] width 581 height 23
click at [688, 302] on span "In the red boxes, you can see two database names getting created" at bounding box center [537, 311] width 487 height 19
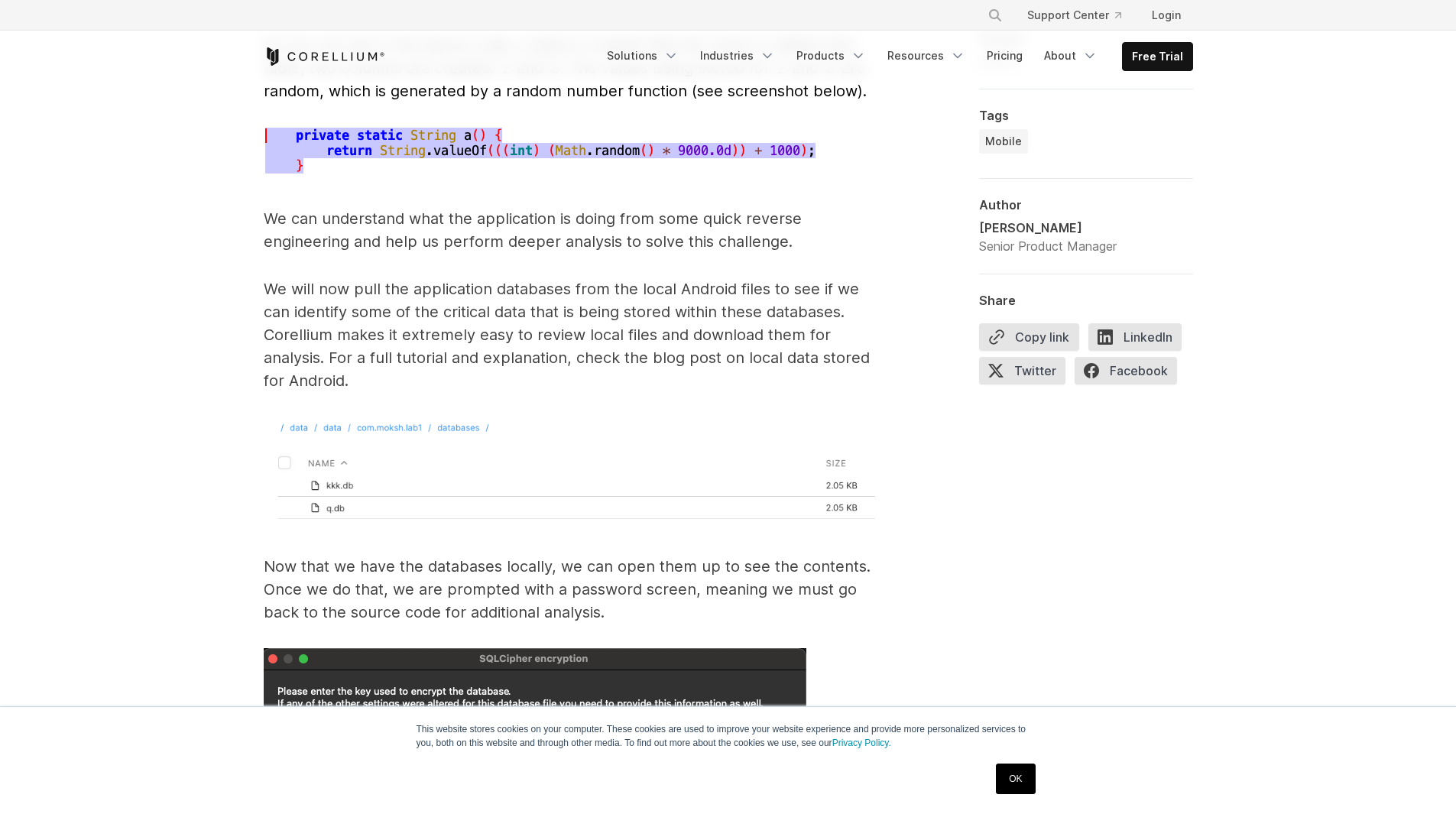
scroll to position [5350, 0]
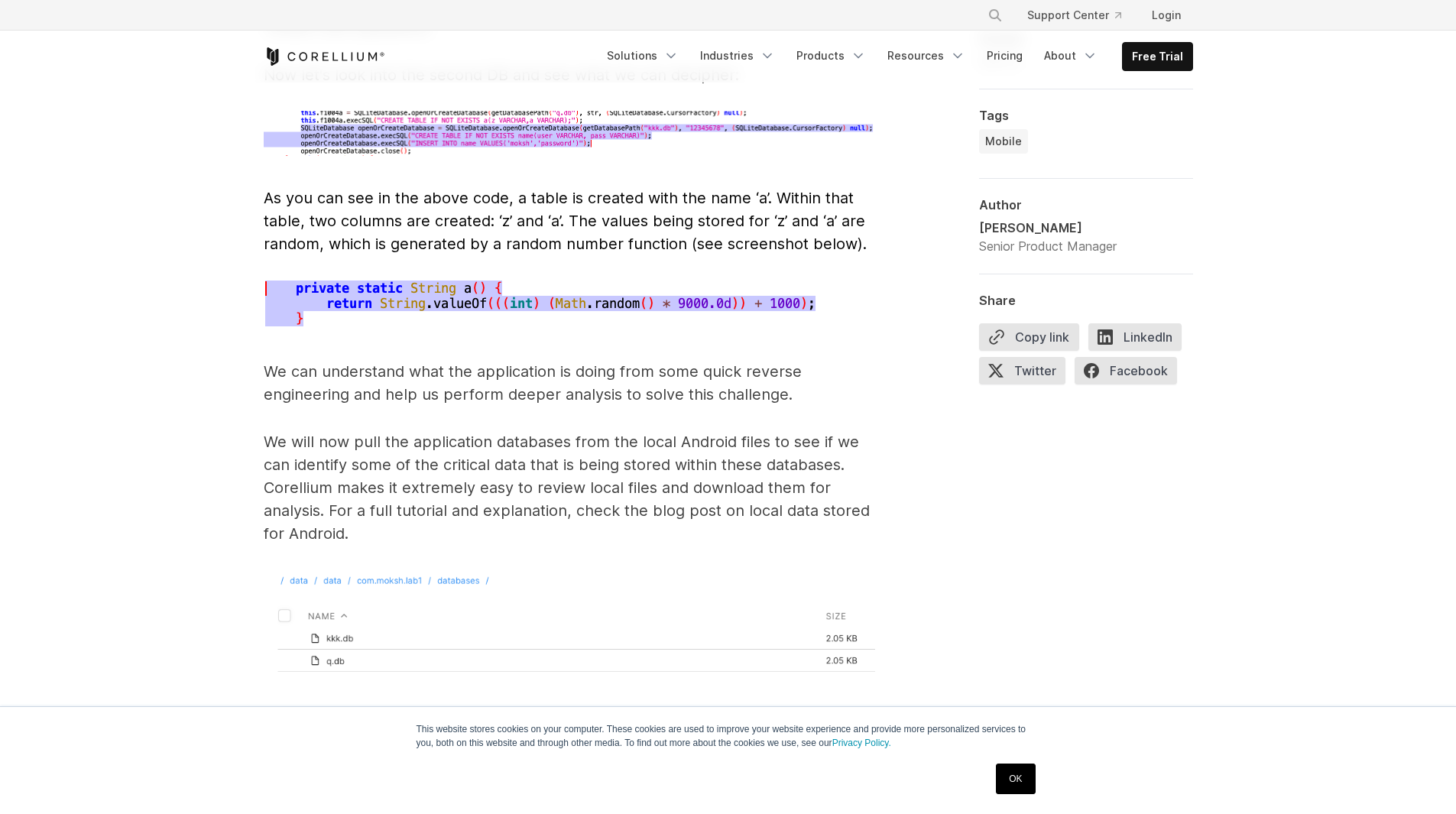
click at [362, 191] on span "As you can see in the above code, a table is created with the name ‘a’. Within …" at bounding box center [565, 221] width 603 height 64
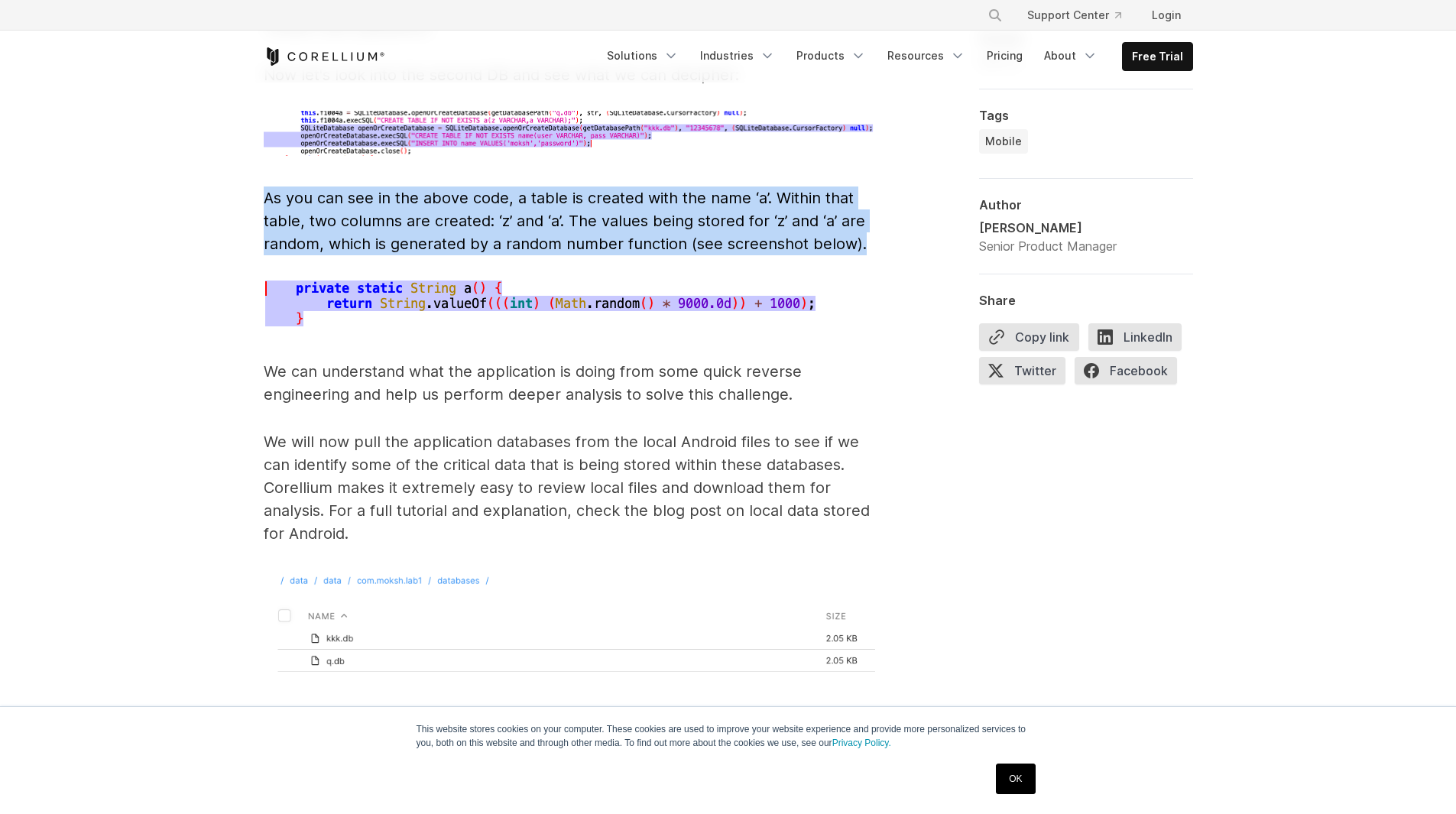
click at [362, 191] on span "As you can see in the above code, a table is created with the name ‘a’. Within …" at bounding box center [565, 221] width 603 height 64
click at [655, 193] on span "As you can see in the above code, a table is created with the name ‘a’. Within …" at bounding box center [565, 221] width 603 height 64
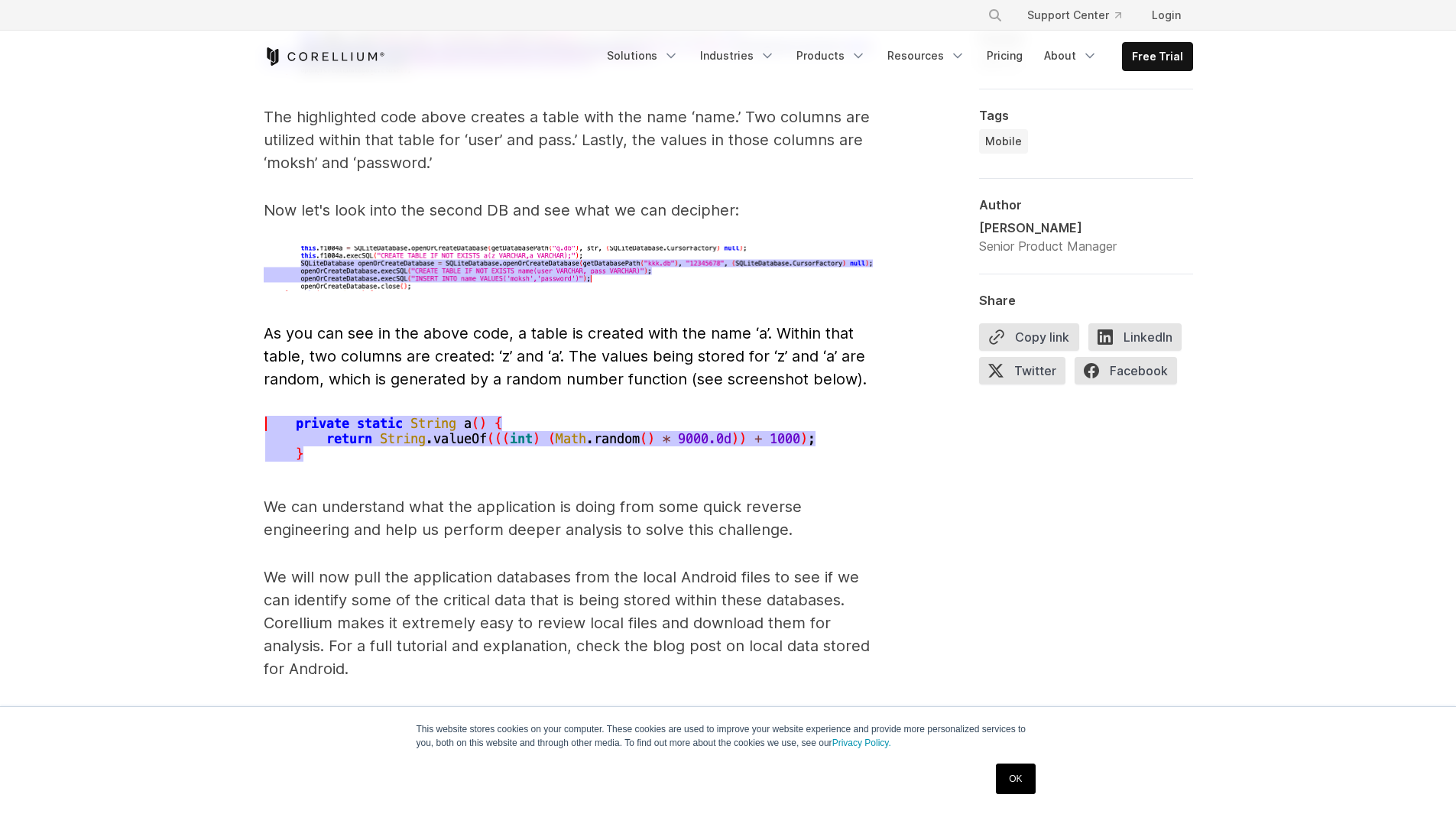
scroll to position [5197, 0]
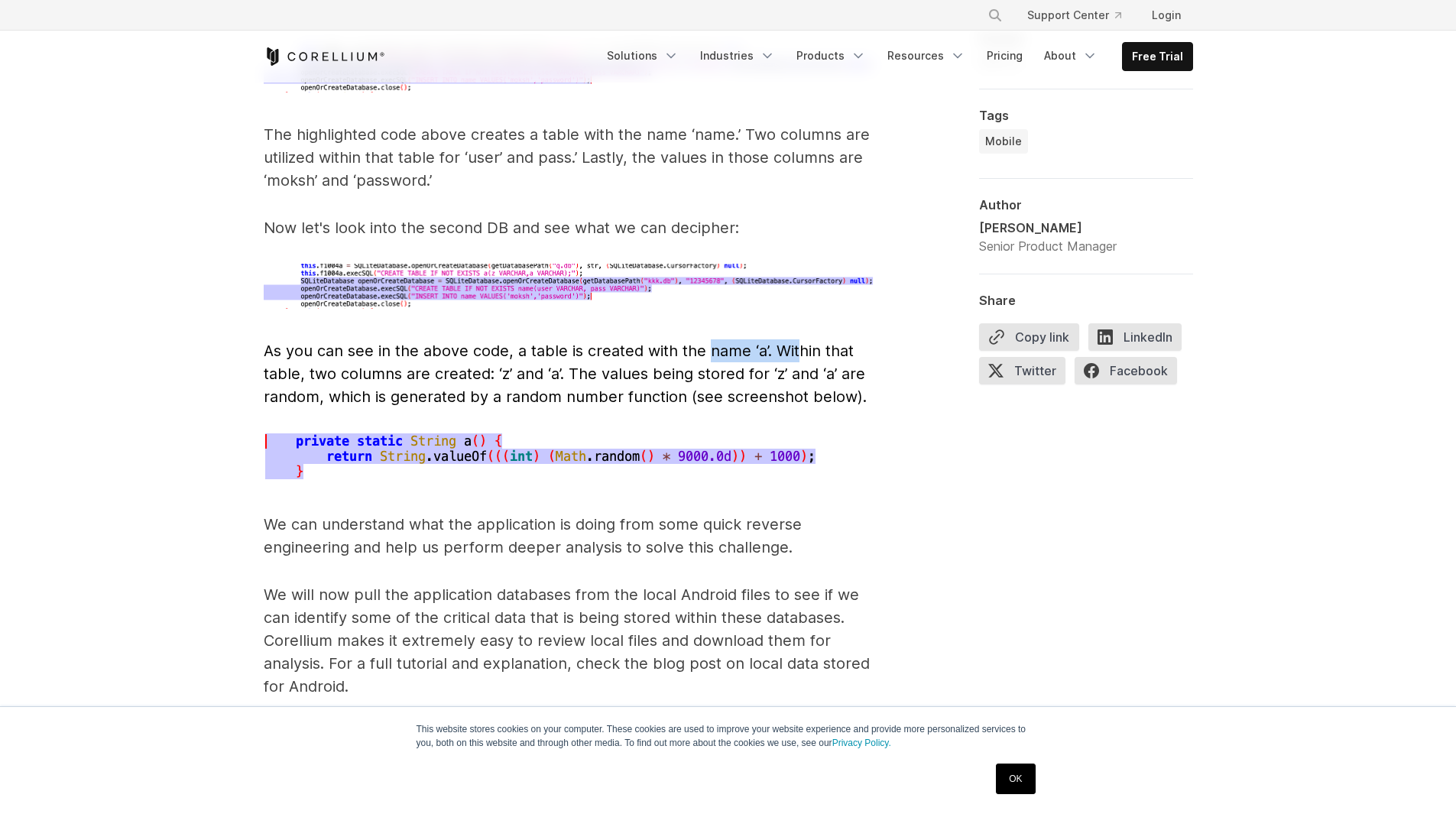
click at [801, 342] on span "As you can see in the above code, a table is created with the name ‘a’. Within …" at bounding box center [565, 374] width 603 height 64
drag, startPoint x: 313, startPoint y: 353, endPoint x: 582, endPoint y: 348, distance: 269.0
click at [582, 348] on span "As you can see in the above code, a table is created with the name ‘a’. Within …" at bounding box center [565, 374] width 603 height 64
click at [584, 348] on span "As you can see in the above code, a table is created with the name ‘a’. Within …" at bounding box center [565, 374] width 603 height 64
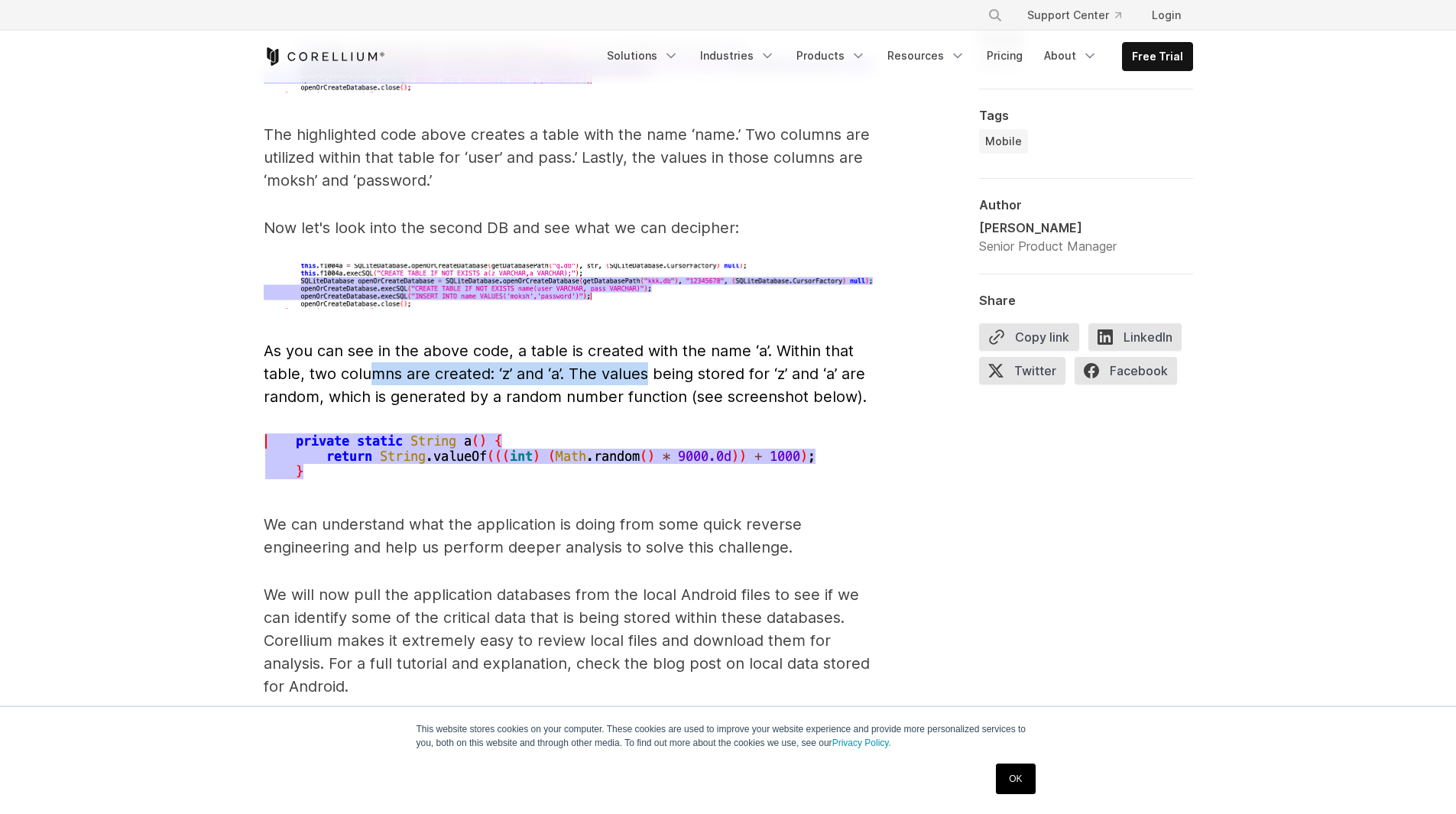
drag, startPoint x: 423, startPoint y: 356, endPoint x: 689, endPoint y: 353, distance: 266.0
click at [666, 353] on p "As you can see in the above code, a table is created with the name ‘a’. Within …" at bounding box center [569, 374] width 612 height 69
click at [692, 352] on span "As you can see in the above code, a table is created with the name ‘a’. Within …" at bounding box center [565, 374] width 603 height 64
drag, startPoint x: 601, startPoint y: 362, endPoint x: 861, endPoint y: 362, distance: 260.0
click at [796, 362] on p "As you can see in the above code, a table is created with the name ‘a’. Within …" at bounding box center [569, 374] width 612 height 69
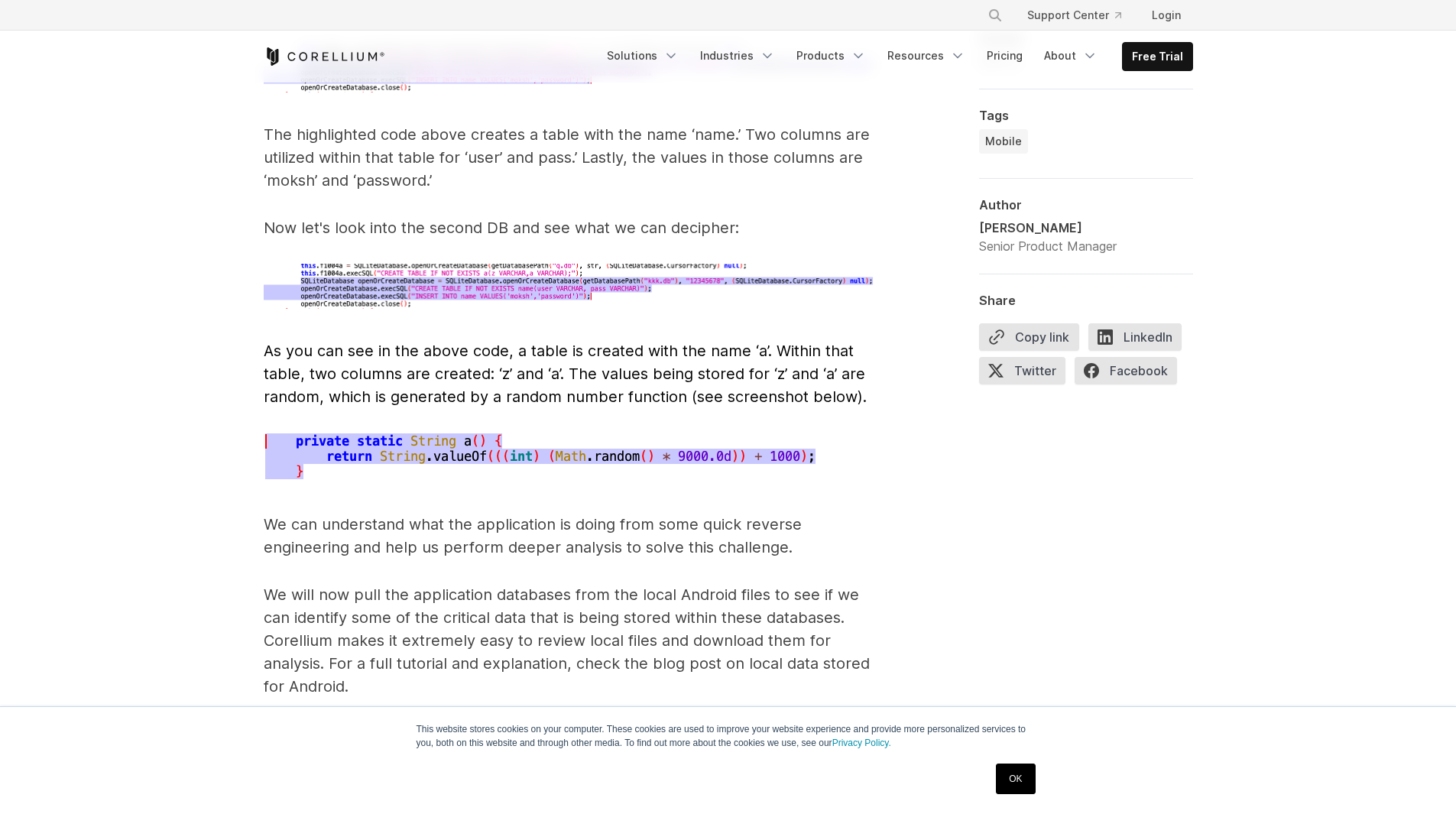
click at [850, 364] on span "As you can see in the above code, a table is created with the name ‘a’. Within …" at bounding box center [565, 374] width 603 height 64
drag, startPoint x: 382, startPoint y: 367, endPoint x: 814, endPoint y: 346, distance: 432.5
click at [814, 346] on span "As you can see in the above code, a table is created with the name ‘a’. Within …" at bounding box center [565, 374] width 603 height 64
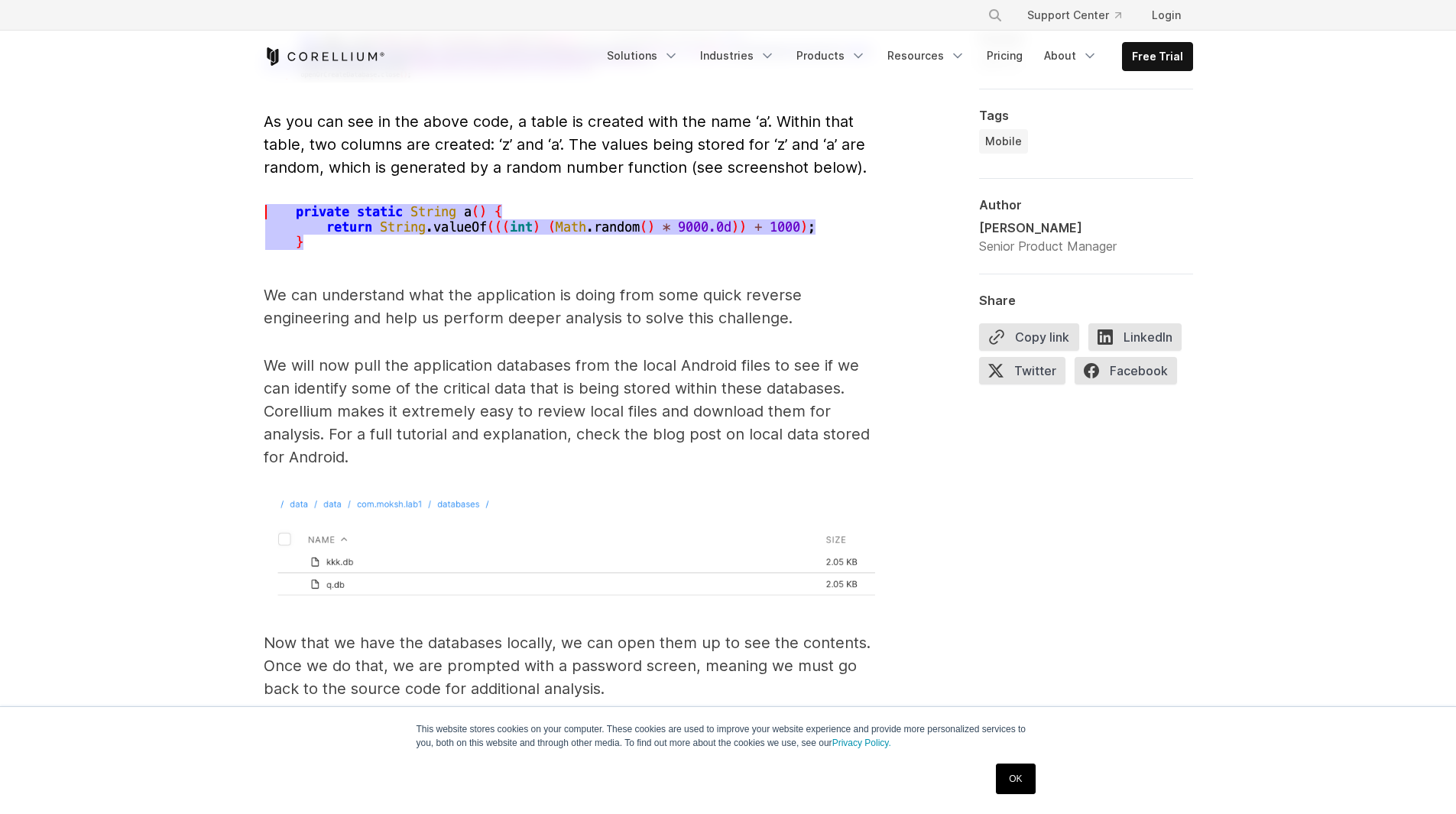
scroll to position [5503, 0]
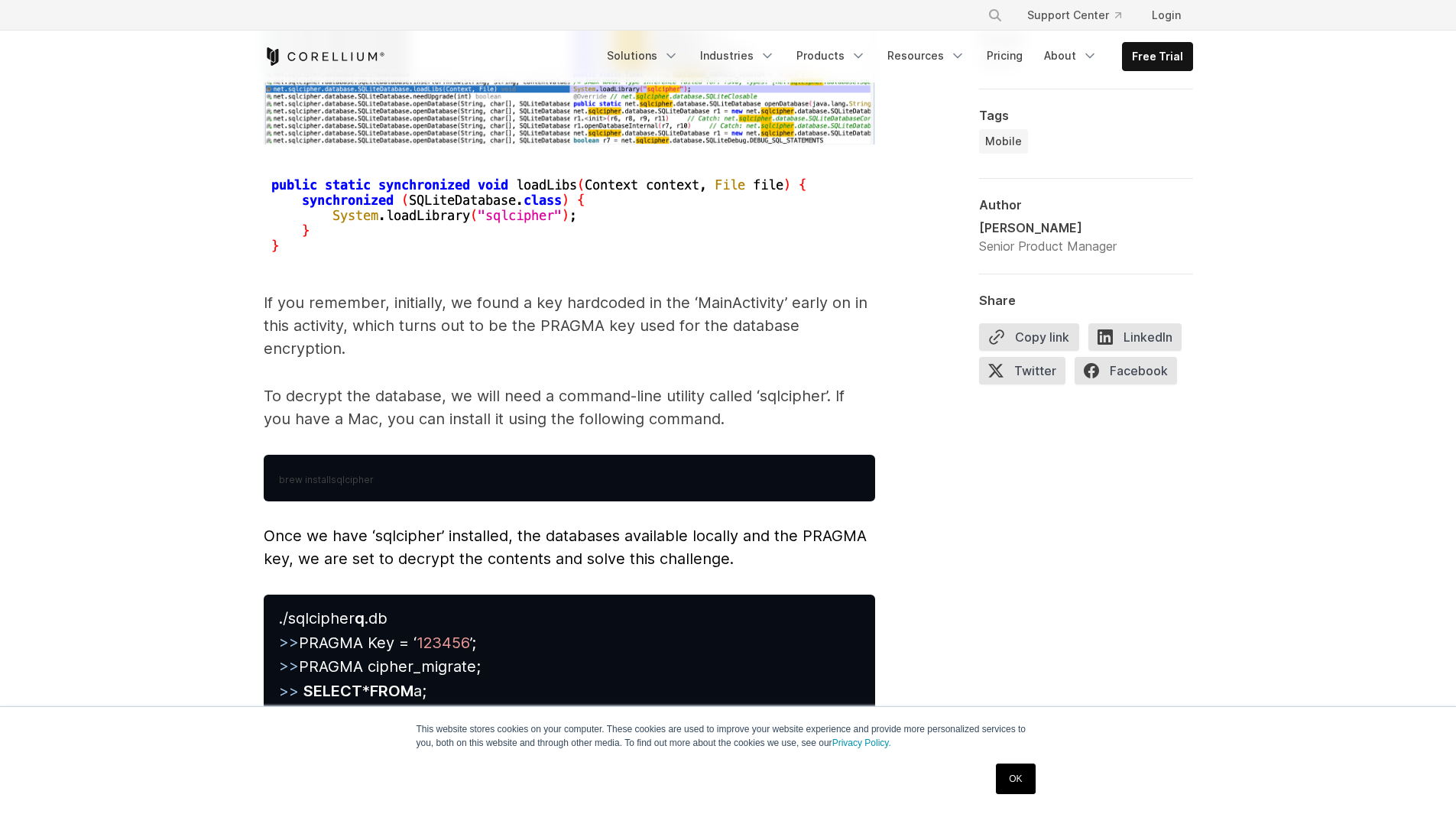
scroll to position [6649, 0]
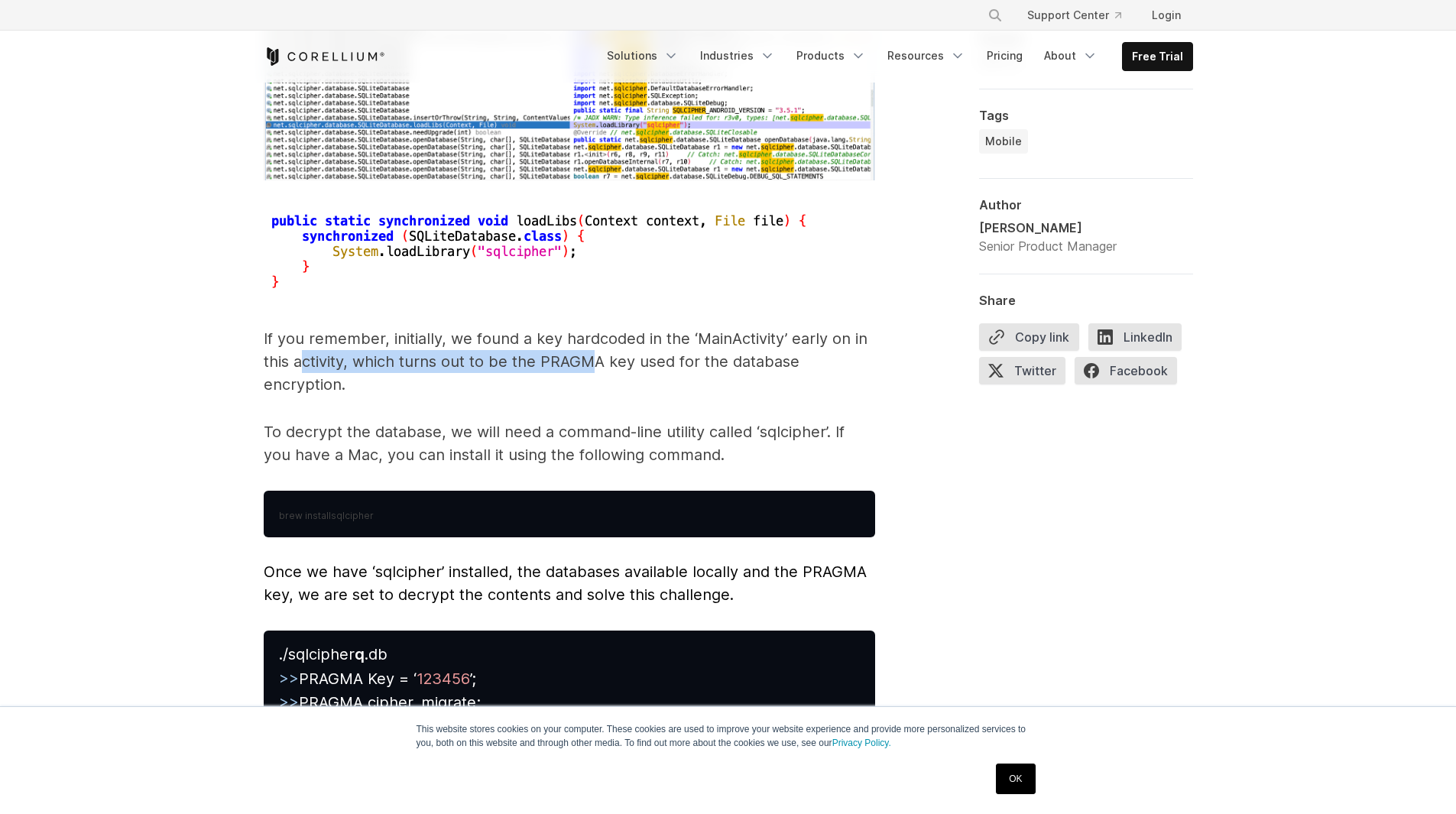
drag, startPoint x: 330, startPoint y: 346, endPoint x: 590, endPoint y: 340, distance: 260.1
click at [590, 340] on p "If you remember, initially, we found a key hardcoded in the ‘MainActivity’ earl…" at bounding box center [569, 362] width 612 height 69
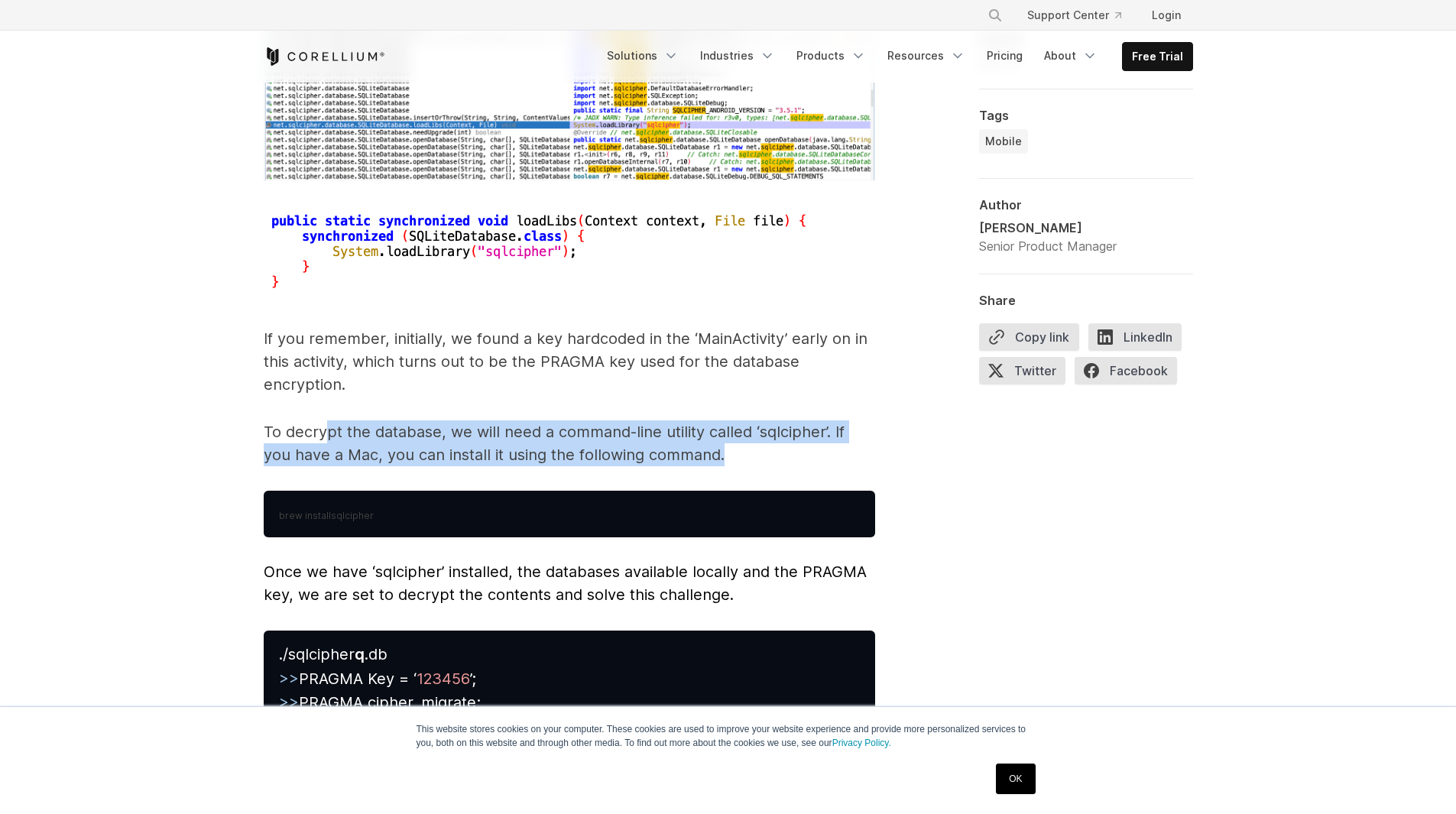
drag, startPoint x: 346, startPoint y: 412, endPoint x: 750, endPoint y: 421, distance: 404.1
click at [750, 421] on p "To decrypt the database, we will need a command-line utility called ‘sqlcipher’…" at bounding box center [569, 443] width 612 height 46
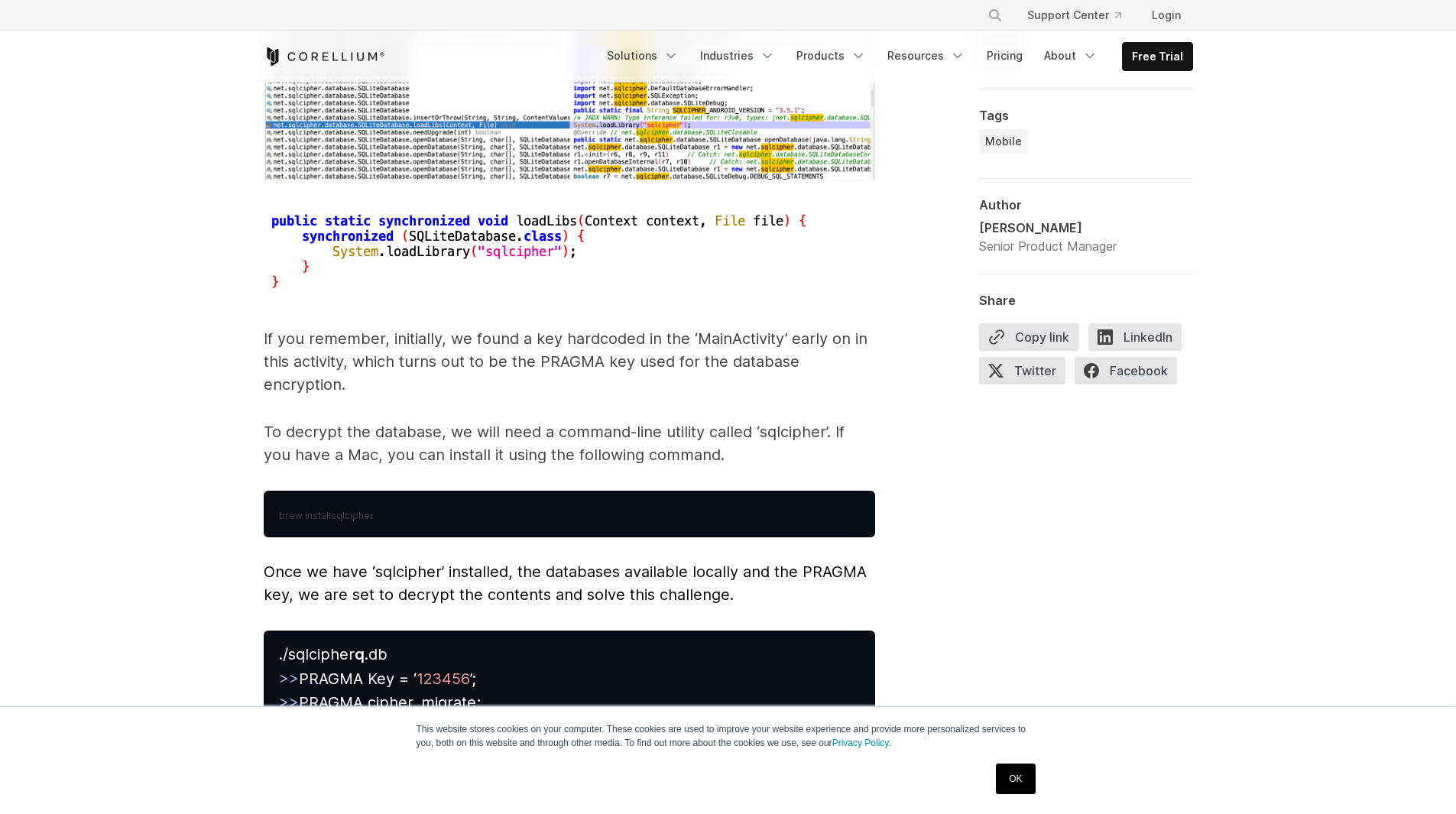
scroll to position [6725, 0]
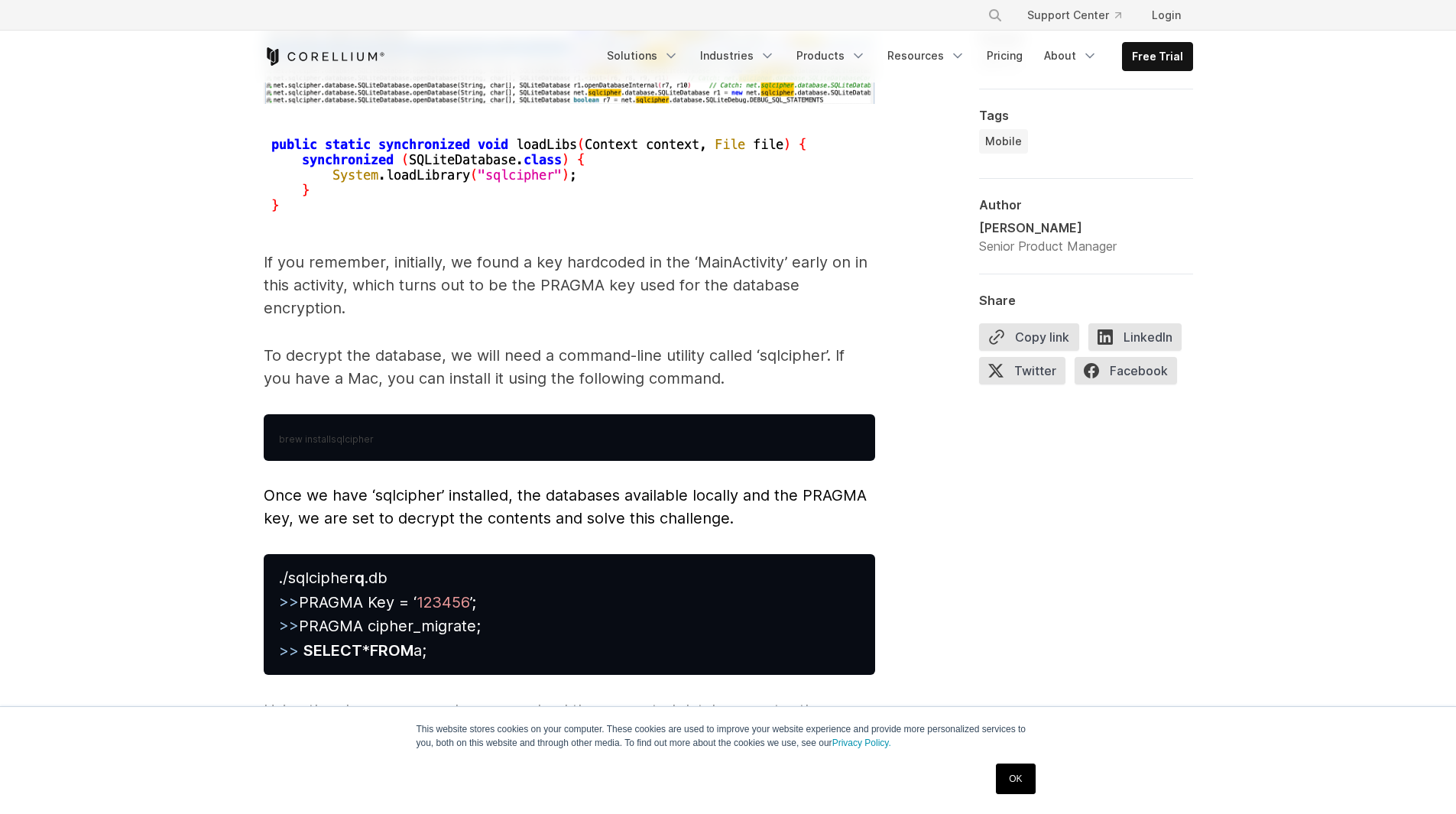
click at [393, 484] on p "Once we have ‘sqlcipher’ installed, the databases available locally and the PRA…" at bounding box center [569, 507] width 612 height 46
click at [490, 486] on span "Once we have ‘sqlcipher’ installed, the databases available locally and the PRA…" at bounding box center [565, 506] width 603 height 41
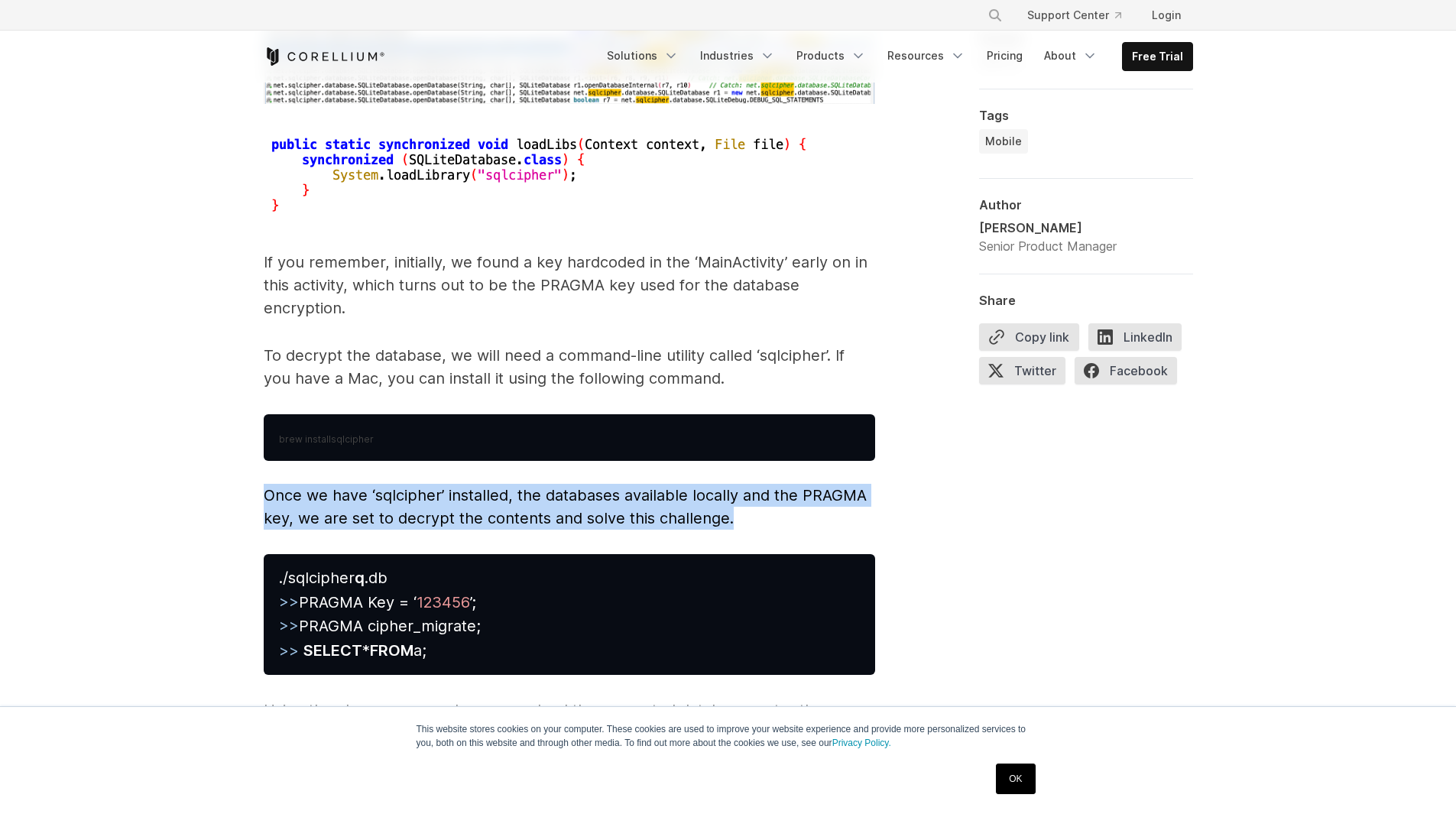
click at [490, 486] on span "Once we have ‘sqlcipher’ installed, the databases available locally and the PRA…" at bounding box center [565, 506] width 603 height 41
click at [617, 486] on span "Once we have ‘sqlcipher’ installed, the databases available locally and the PRA…" at bounding box center [565, 506] width 603 height 41
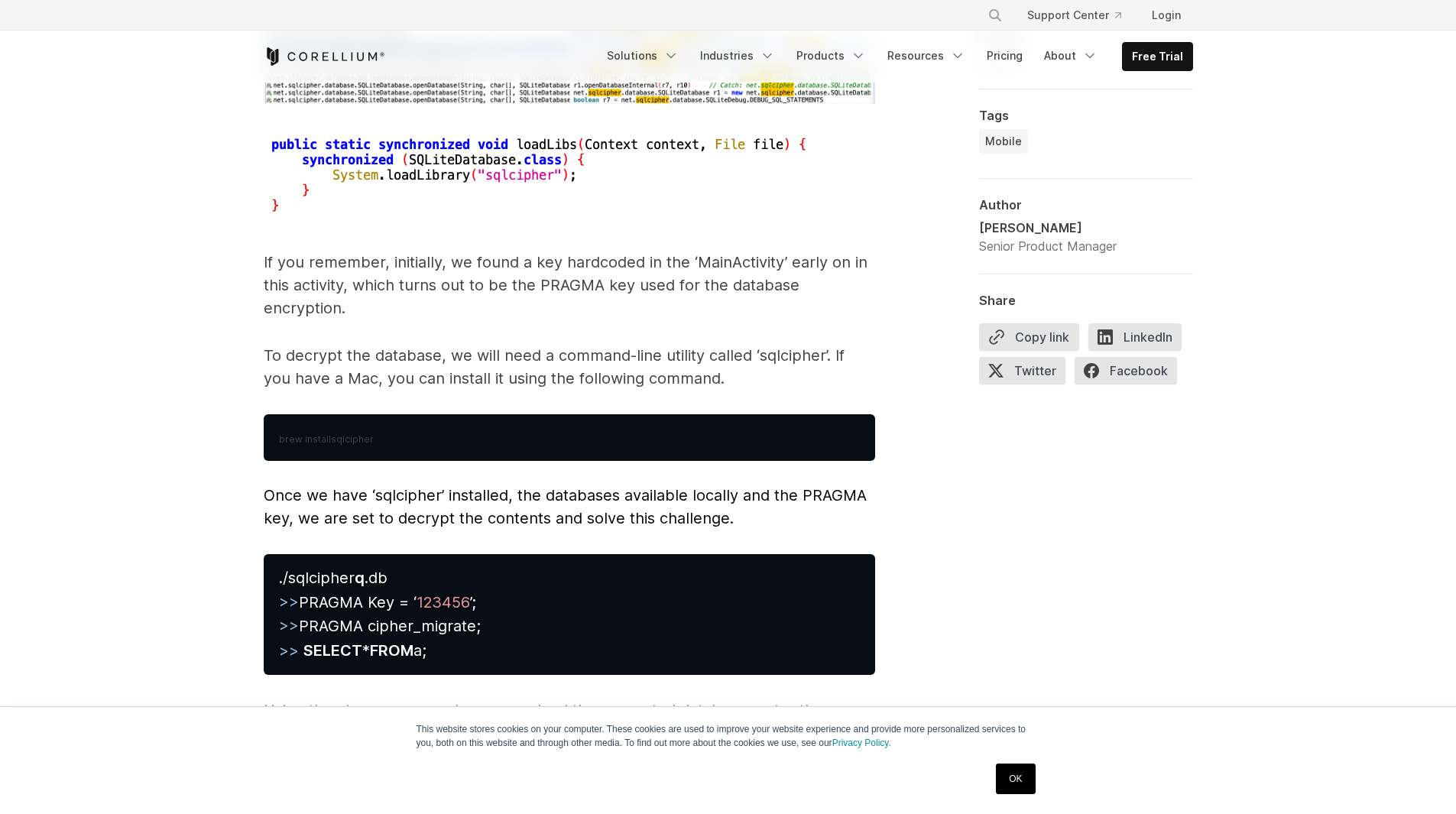
click at [315, 434] on span "brew install" at bounding box center [305, 439] width 52 height 12
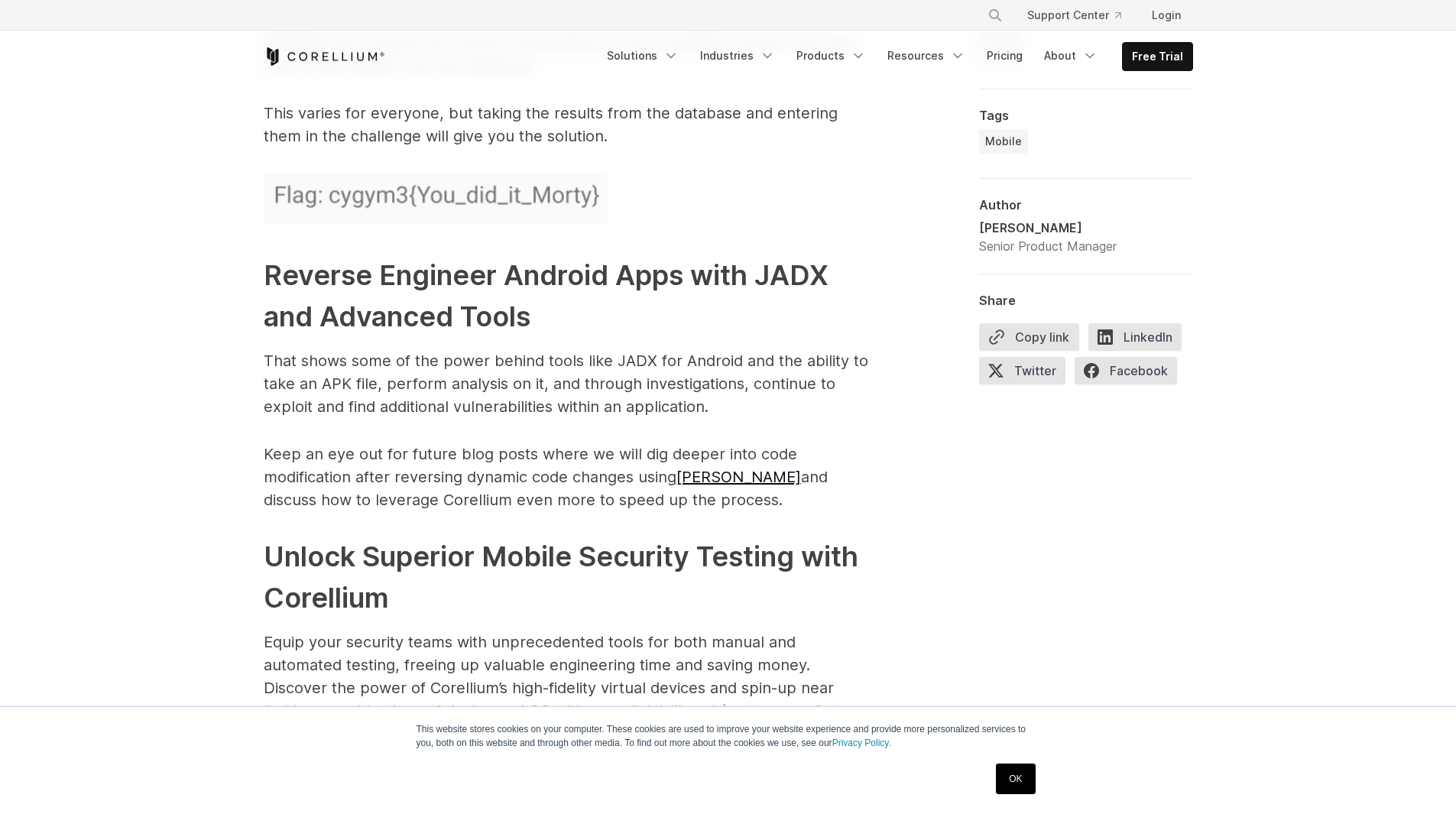
scroll to position [7414, 0]
